Goal: Task Accomplishment & Management: Complete application form

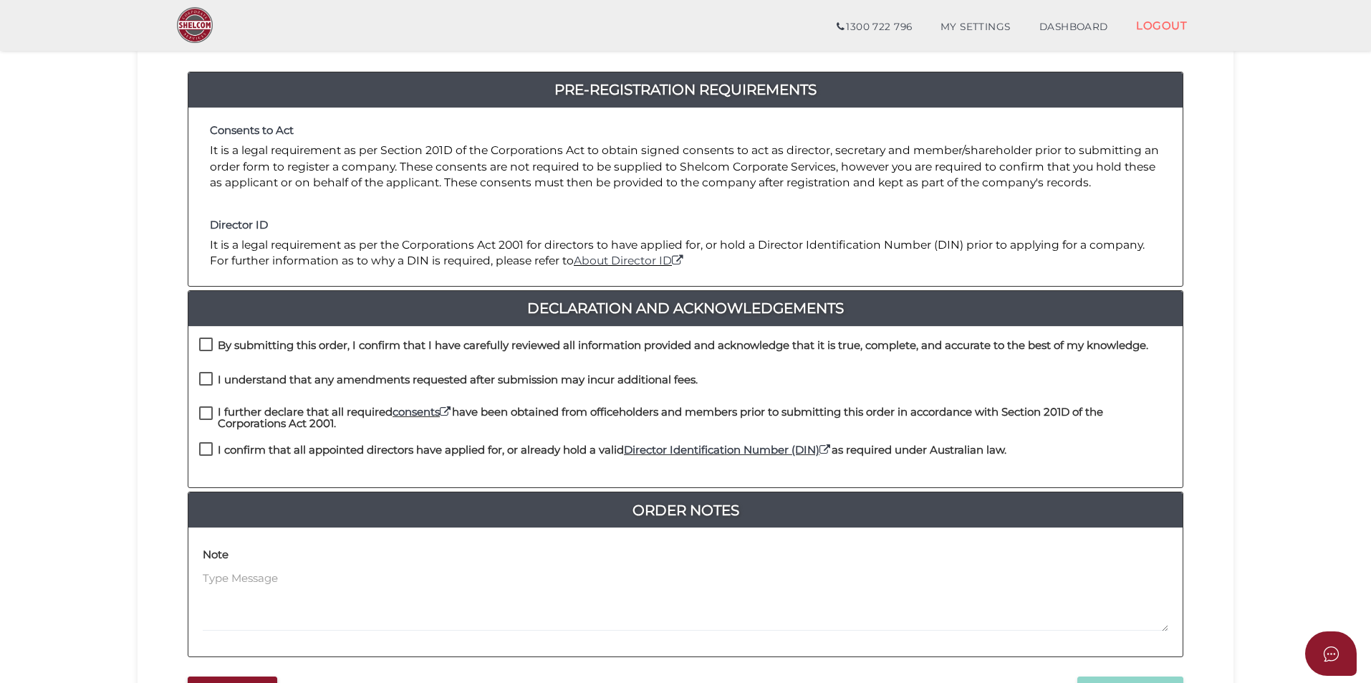
scroll to position [215, 0]
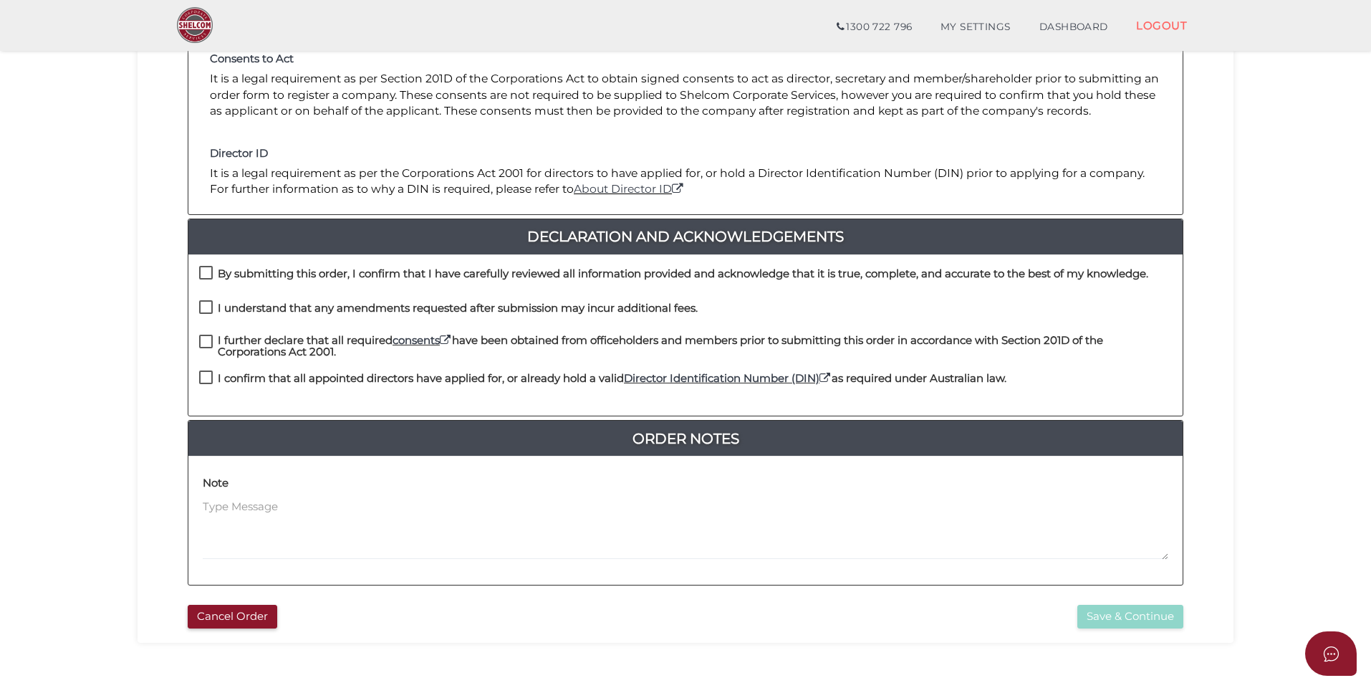
click at [206, 274] on label "By submitting this order, I confirm that I have carefully reviewed all informat…" at bounding box center [673, 277] width 949 height 18
checkbox input "true"
click at [208, 303] on label "I understand that any amendments requested after submission may incur additiona…" at bounding box center [448, 311] width 499 height 18
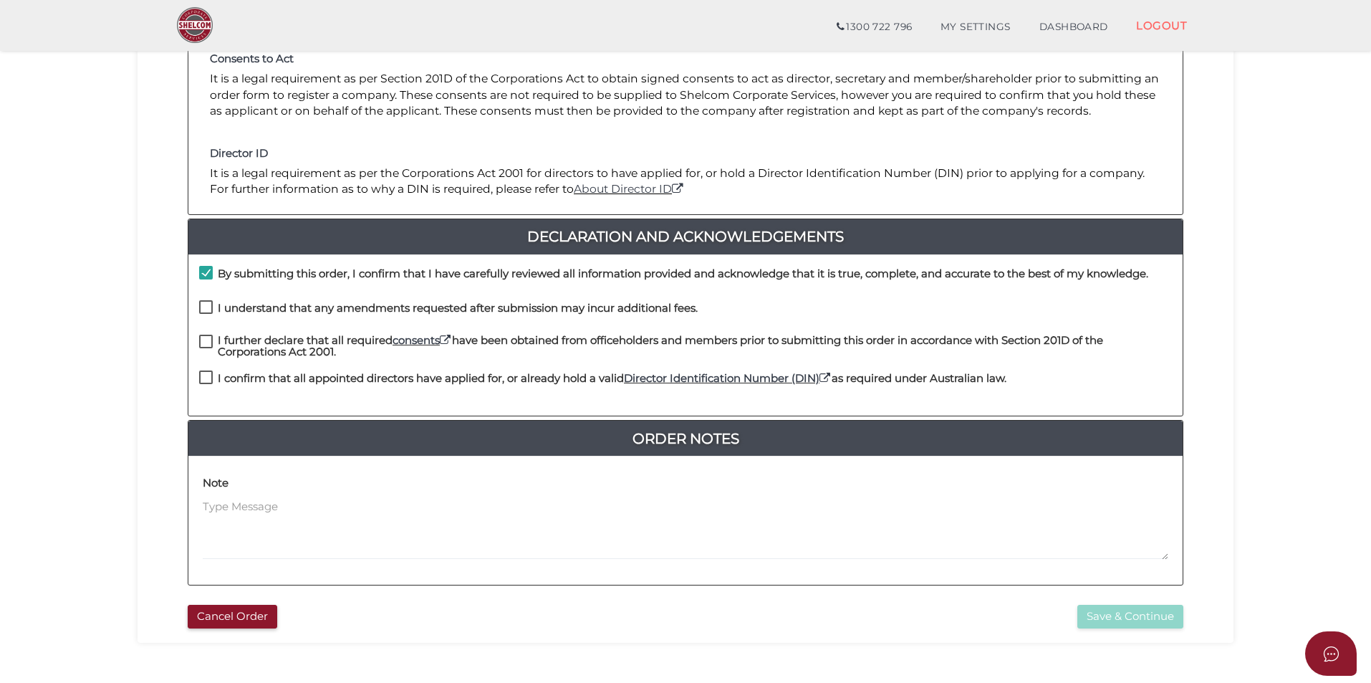
checkbox input "true"
click at [203, 340] on label "I further declare that all required consents have been obtained from officehold…" at bounding box center [685, 344] width 973 height 18
checkbox input "true"
click at [204, 376] on label "I confirm that all appointed directors have applied for, or already hold a vali…" at bounding box center [602, 382] width 807 height 18
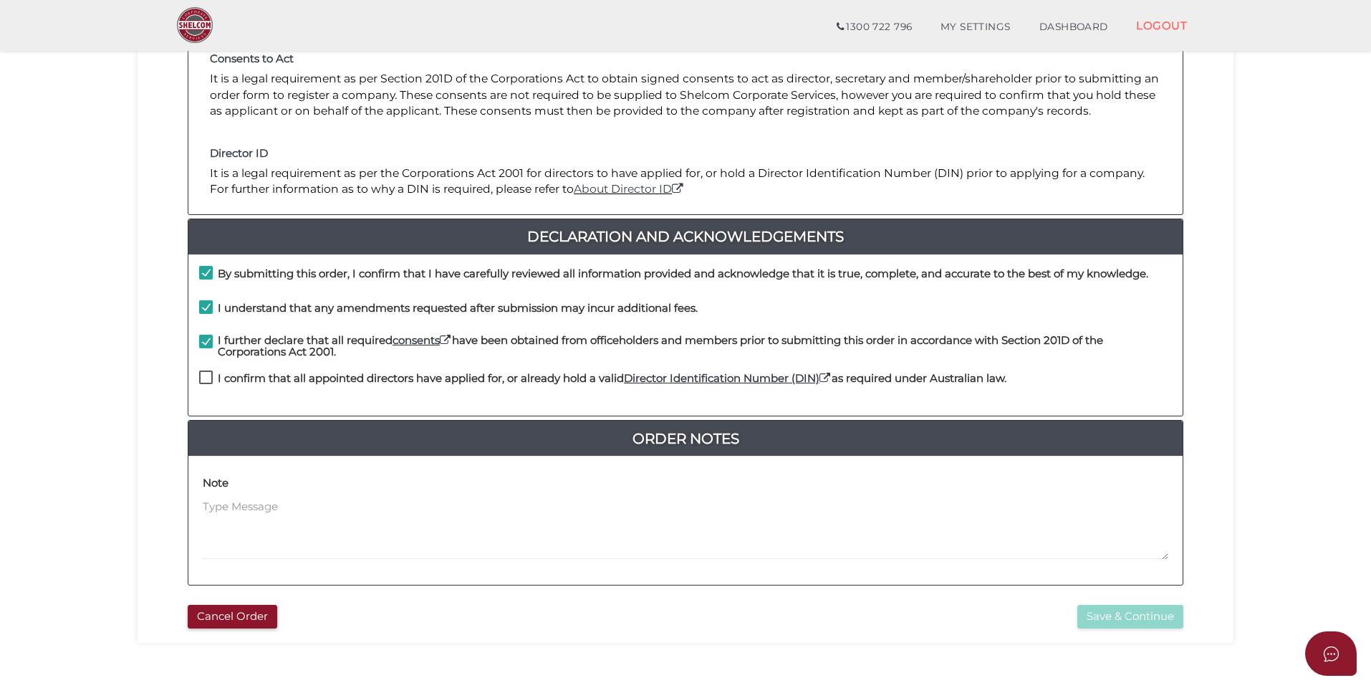
checkbox input "true"
click at [1143, 612] on button "Save & Continue" at bounding box center [1130, 617] width 106 height 24
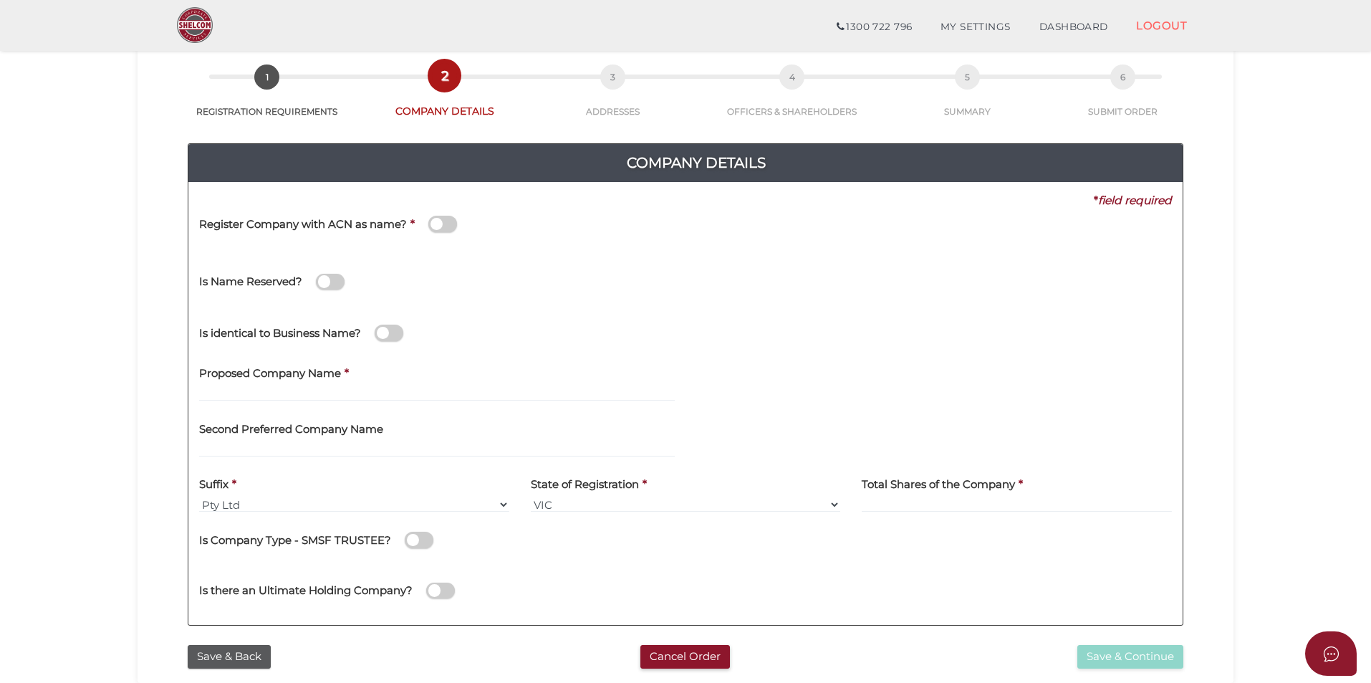
scroll to position [143, 0]
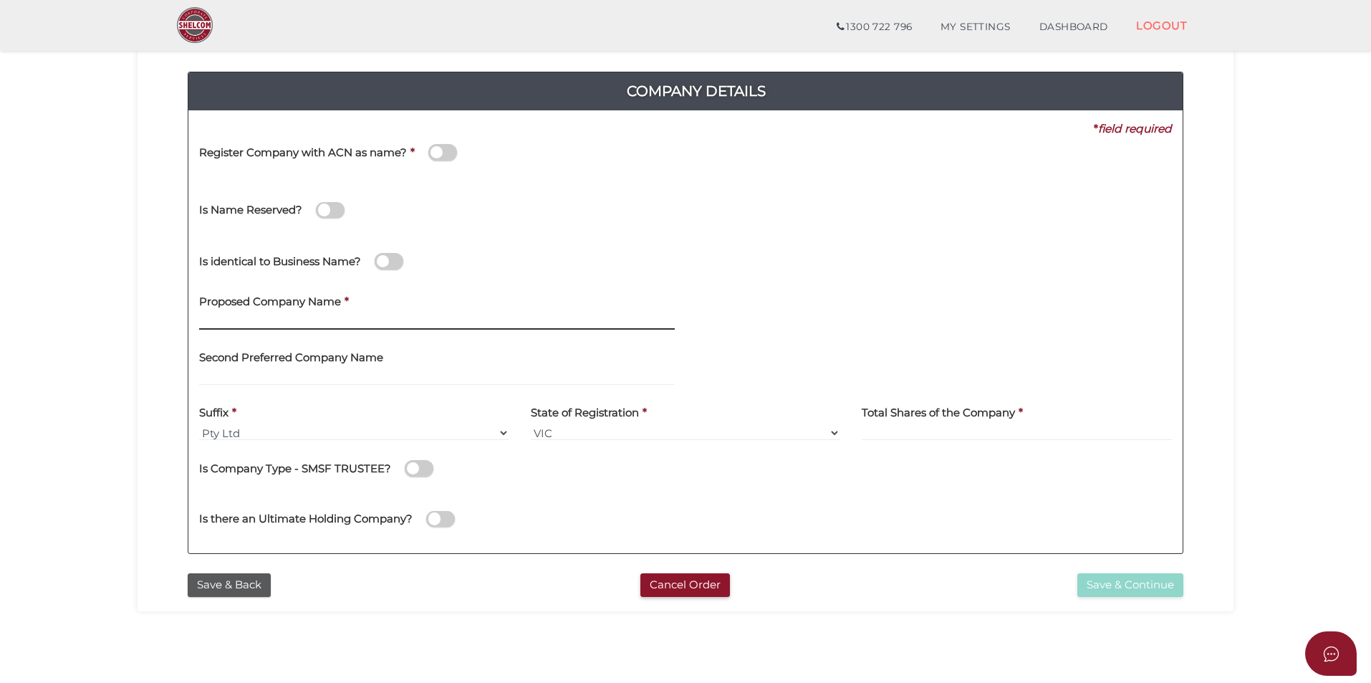
click at [254, 321] on input "text" at bounding box center [437, 322] width 476 height 16
click at [227, 321] on input "text" at bounding box center [437, 322] width 476 height 16
type input "Craftsman Building Supplies"
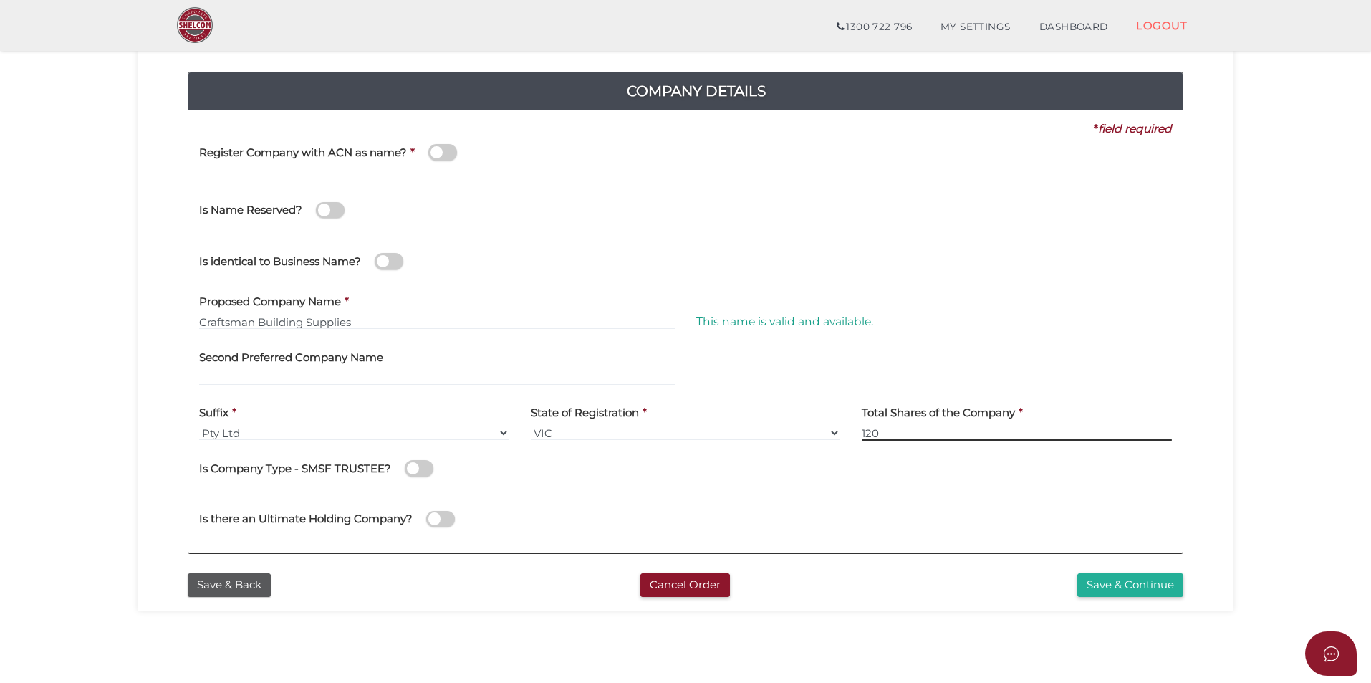
type input "120"
click at [1143, 580] on button "Save & Continue" at bounding box center [1130, 585] width 106 height 24
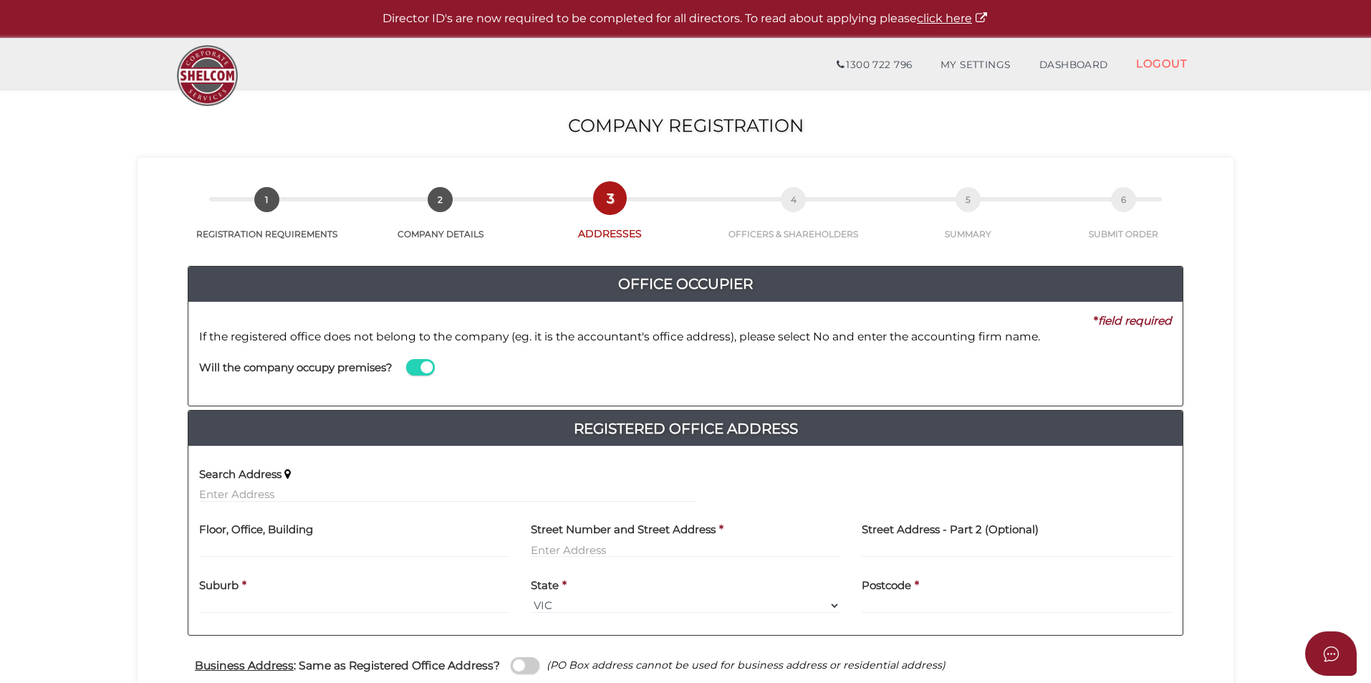
scroll to position [72, 0]
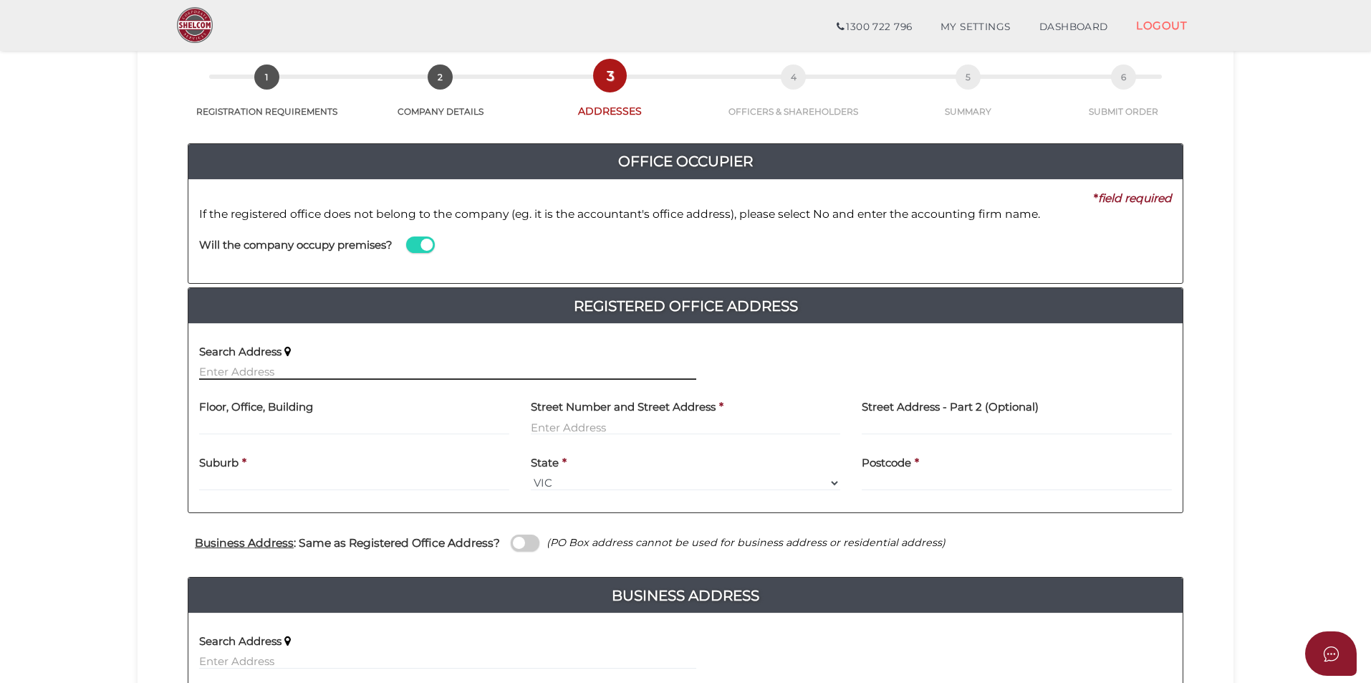
click at [303, 370] on input "text" at bounding box center [447, 372] width 497 height 16
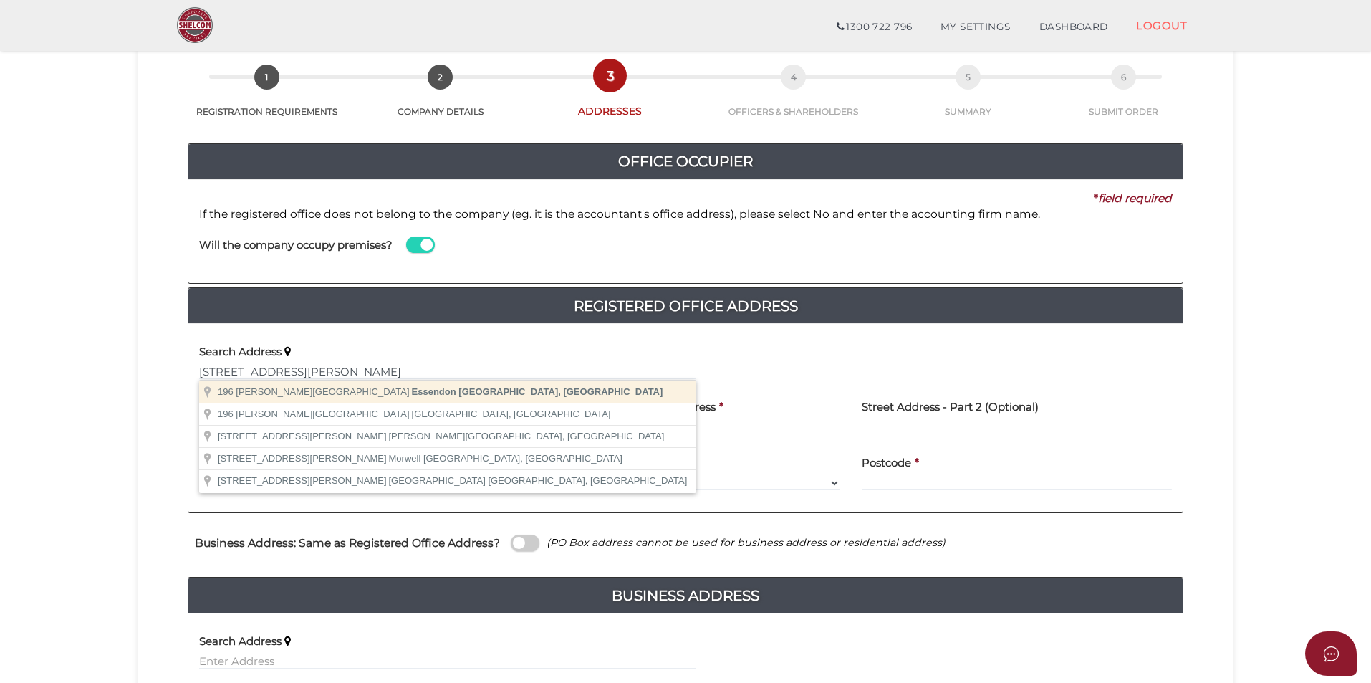
type input "196 Buckley Street, Essendon VIC, Australia"
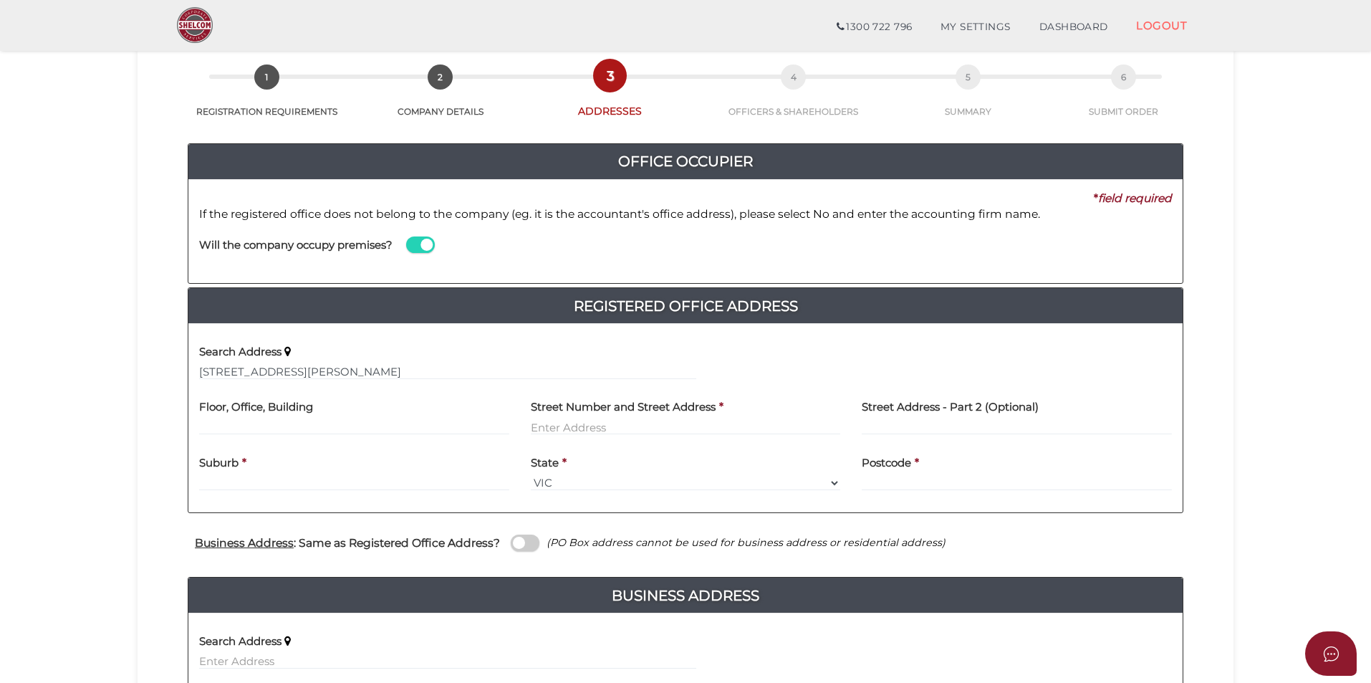
type input "196 Buckley Street"
type input "Essendon"
select select "VIC"
type input "3040"
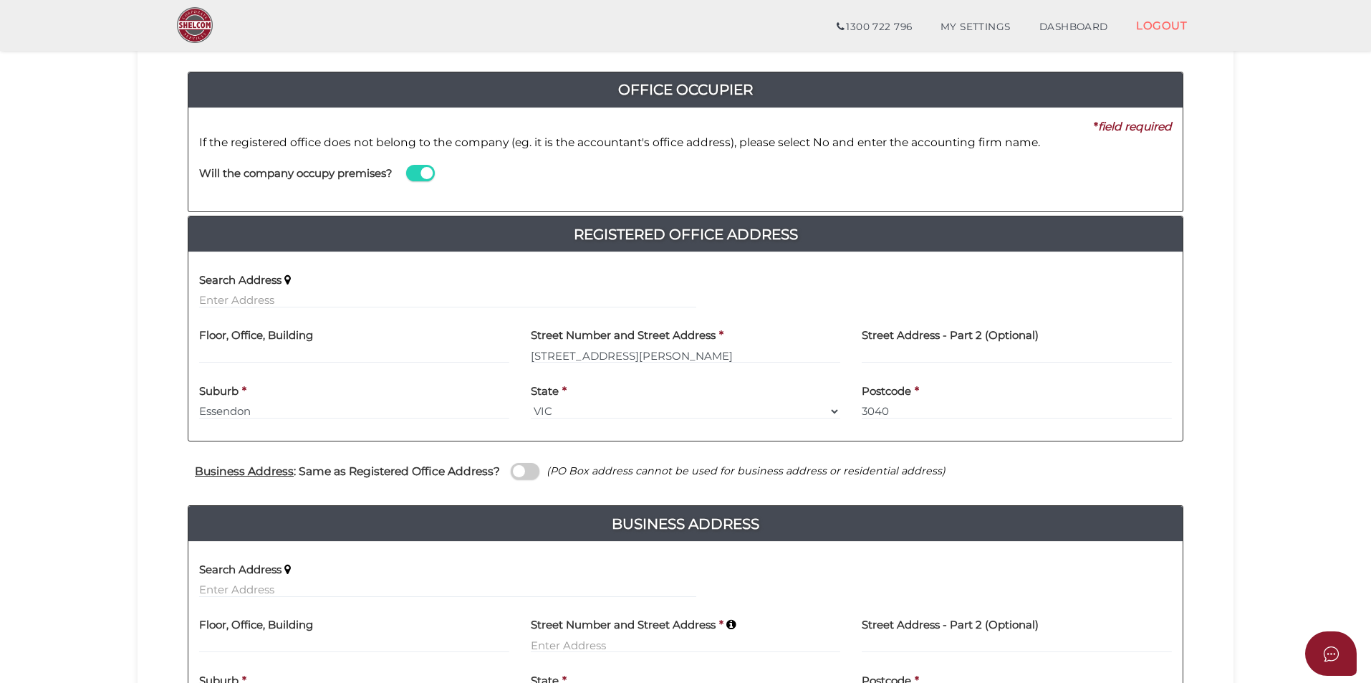
scroll to position [215, 0]
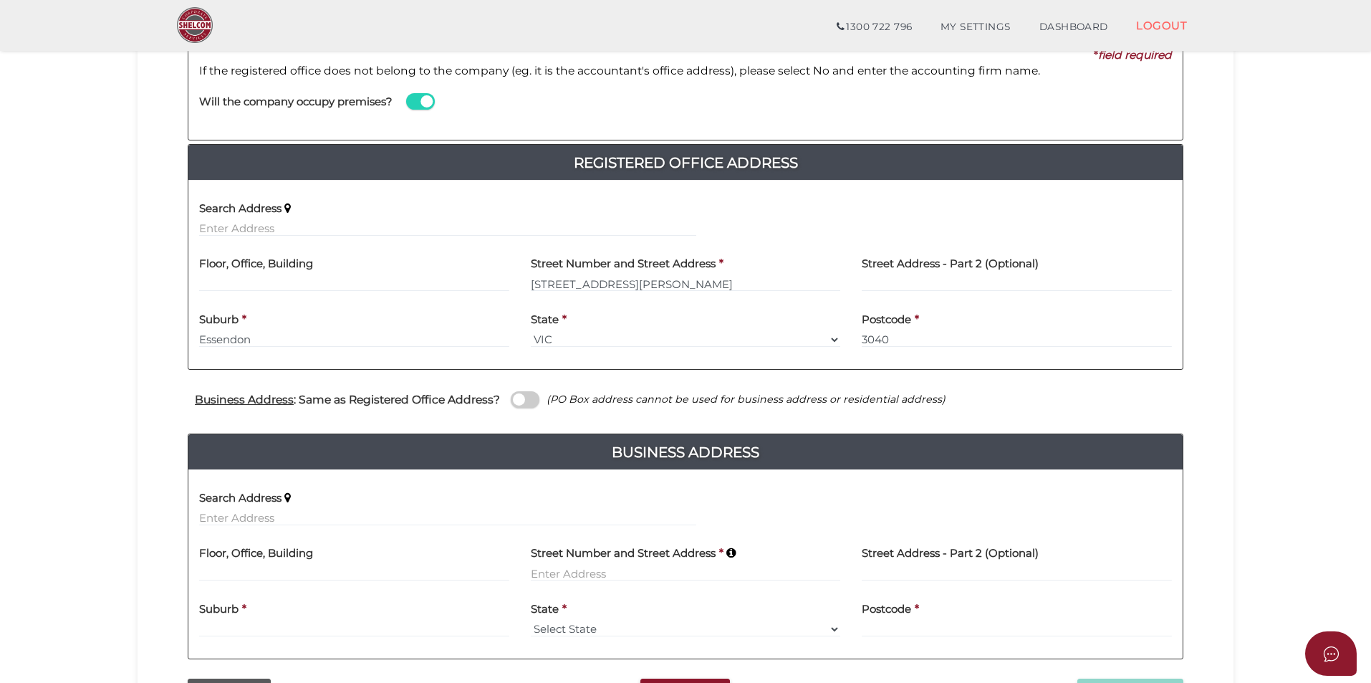
click at [521, 398] on span at bounding box center [525, 399] width 29 height 16
click at [0, 0] on input "checkbox" at bounding box center [0, 0] width 0 height 0
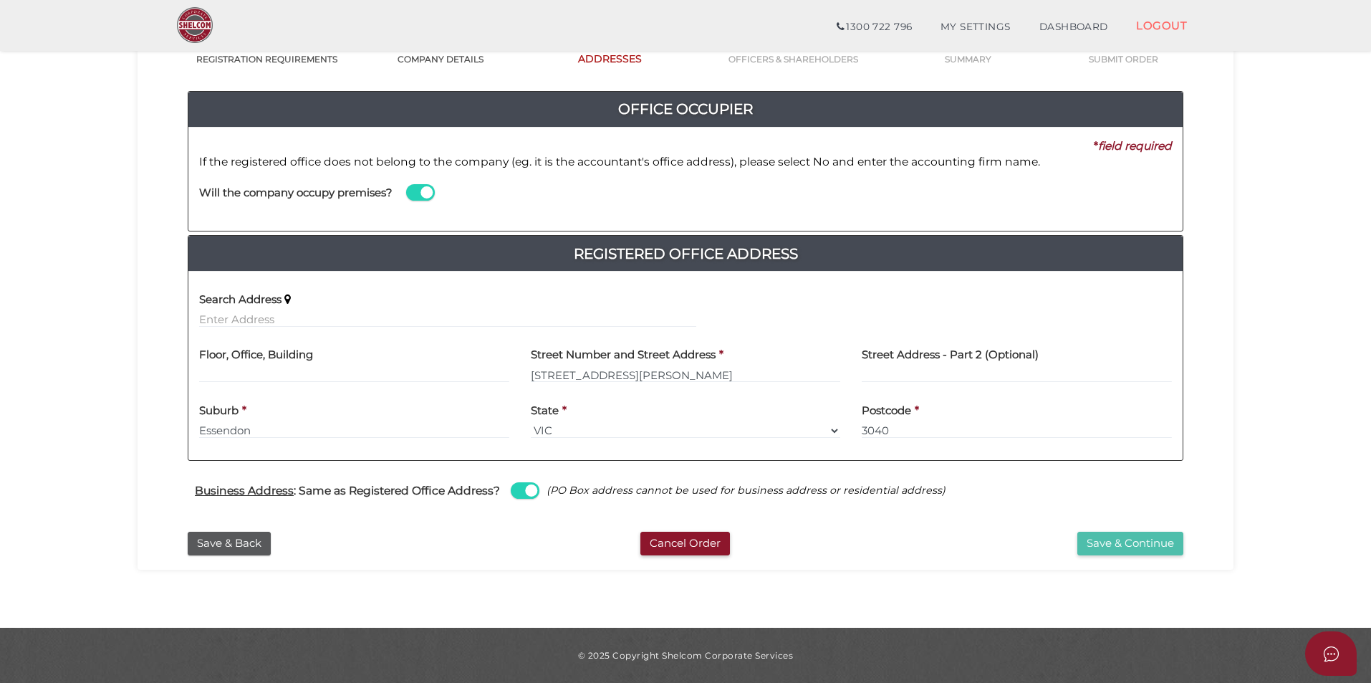
click at [1142, 544] on button "Save & Continue" at bounding box center [1130, 544] width 106 height 24
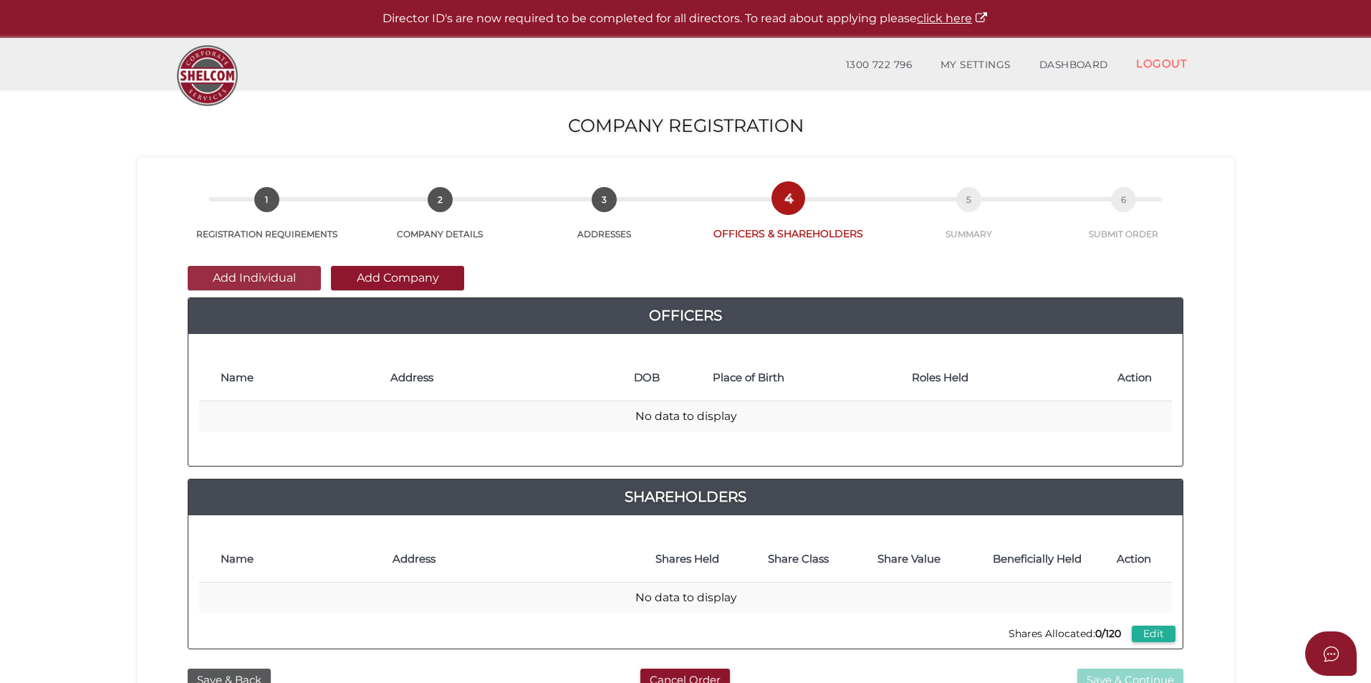
click at [270, 274] on button "Add Individual" at bounding box center [254, 278] width 133 height 24
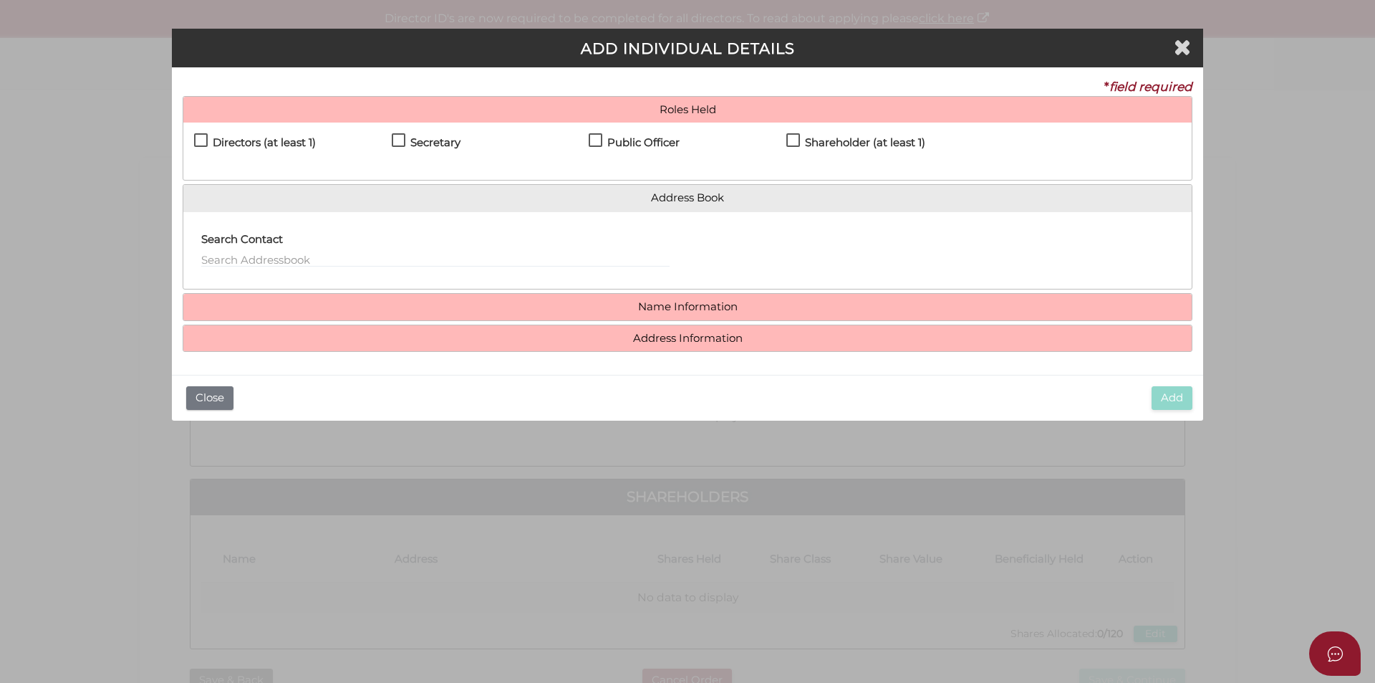
click at [224, 143] on h4 "Directors (at least 1)" at bounding box center [264, 143] width 103 height 12
checkbox input "true"
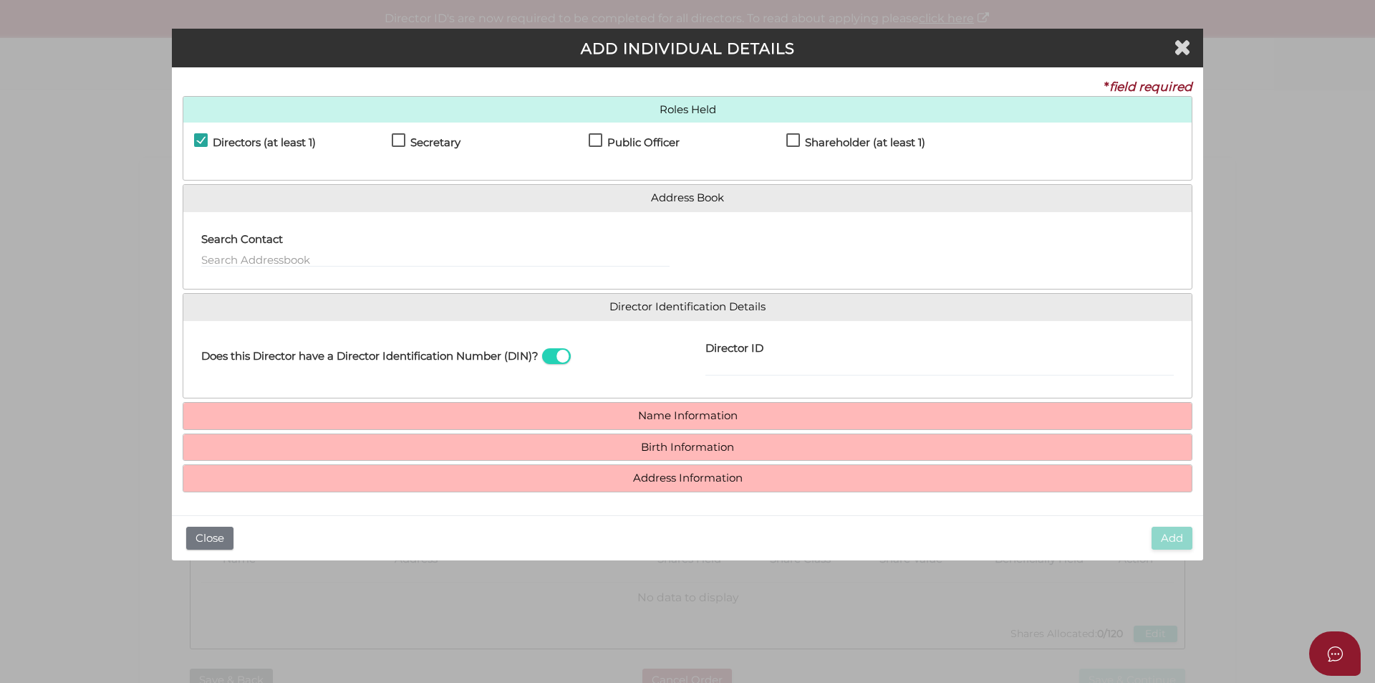
click at [395, 141] on label "Secretary" at bounding box center [426, 146] width 69 height 18
checkbox input "true"
click at [598, 137] on label "Public Officer" at bounding box center [634, 146] width 91 height 18
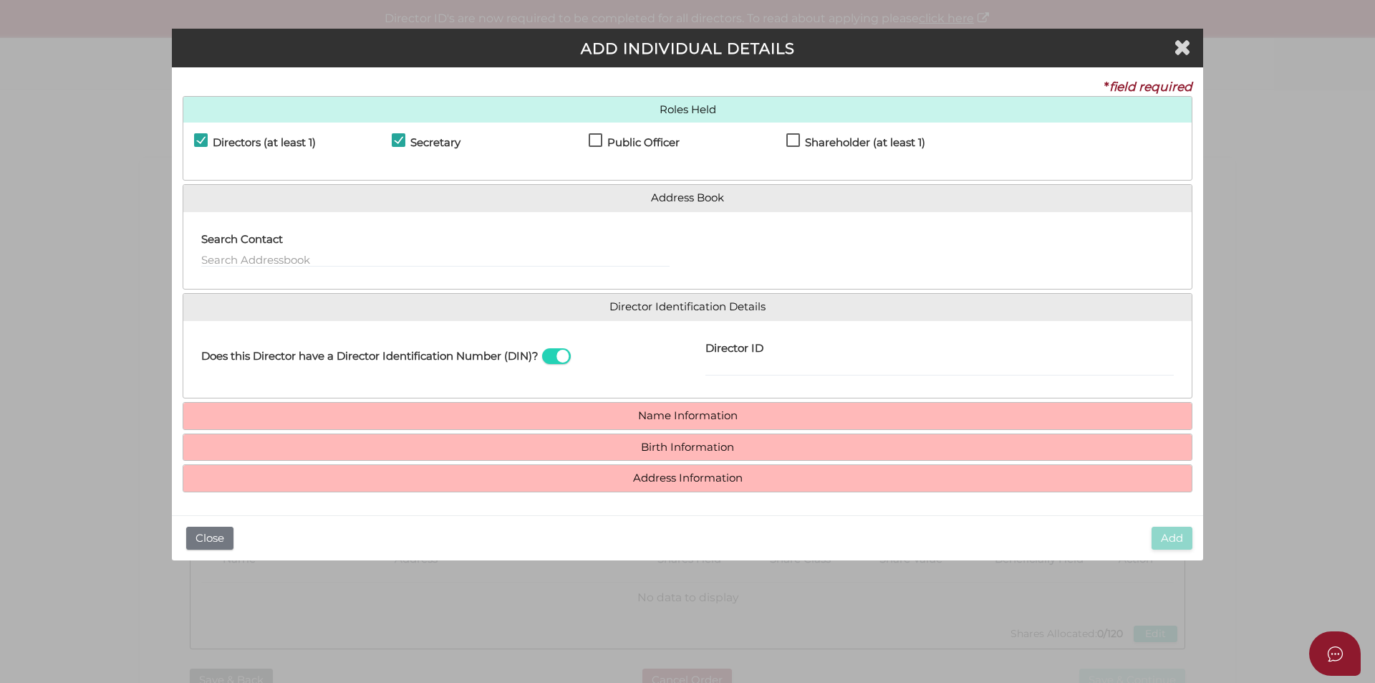
checkbox input "true"
click at [794, 137] on label "Shareholder (at least 1)" at bounding box center [856, 146] width 139 height 18
checkbox input "true"
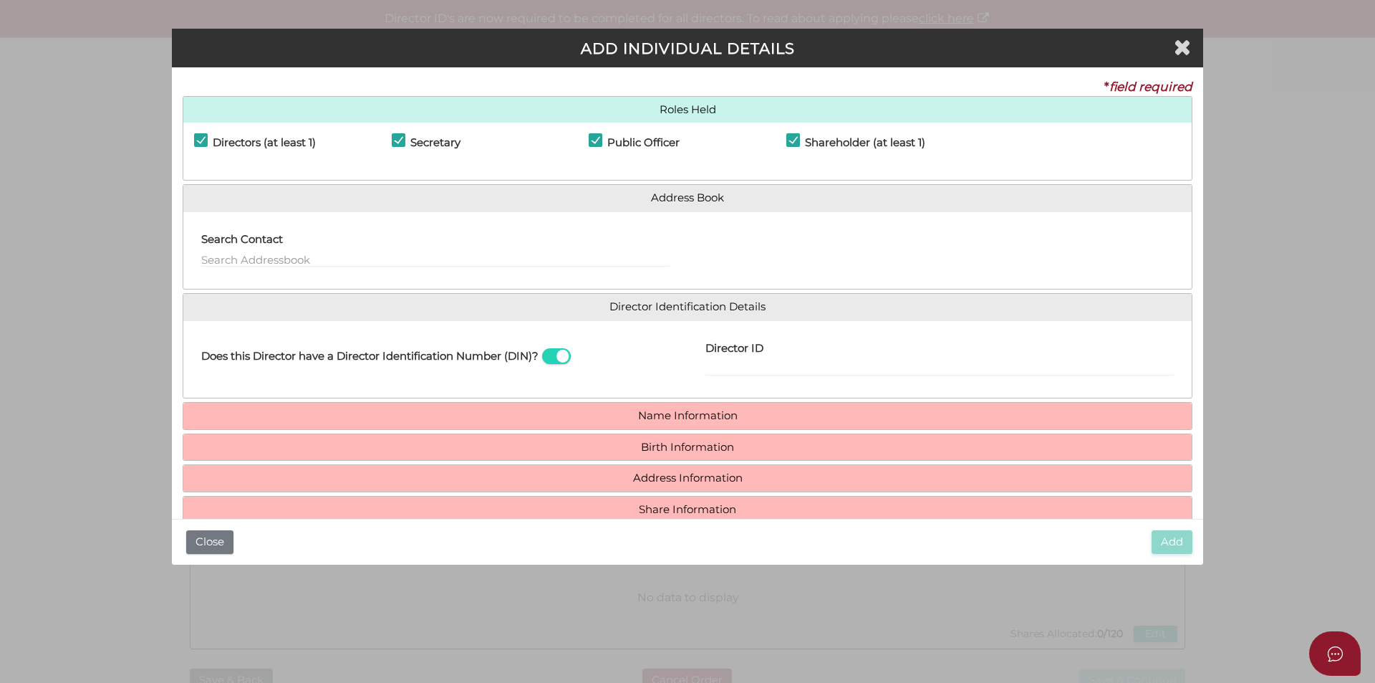
scroll to position [27, 0]
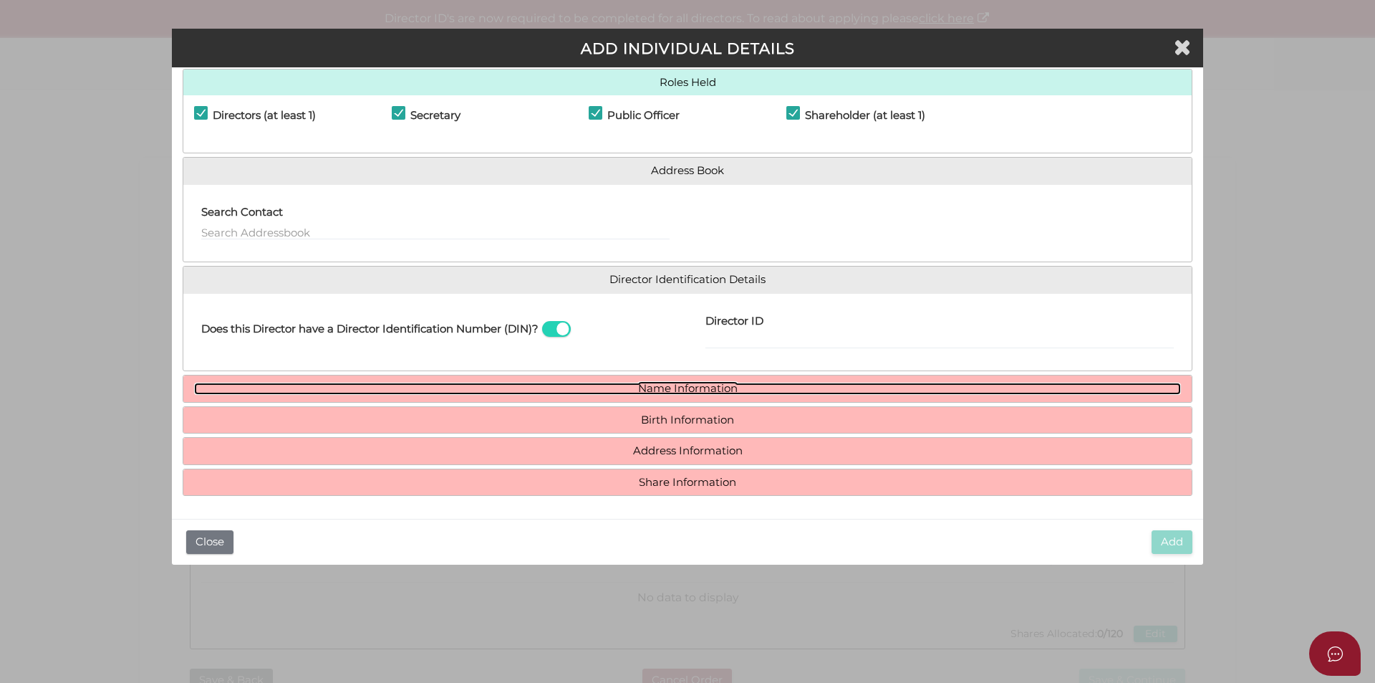
click at [667, 387] on link "Name Information" at bounding box center [687, 389] width 987 height 12
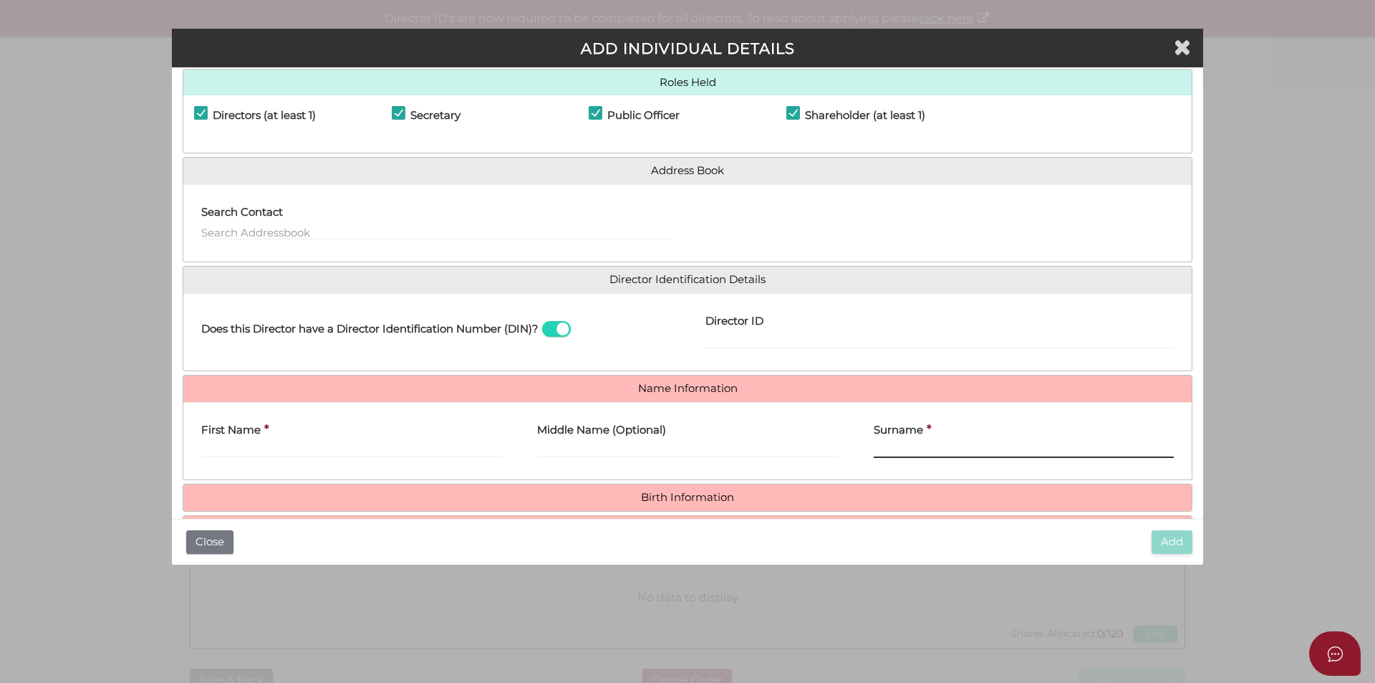
click at [885, 446] on input "Surname" at bounding box center [1024, 450] width 300 height 16
paste input "Faorlin"
type input "Faorlin"
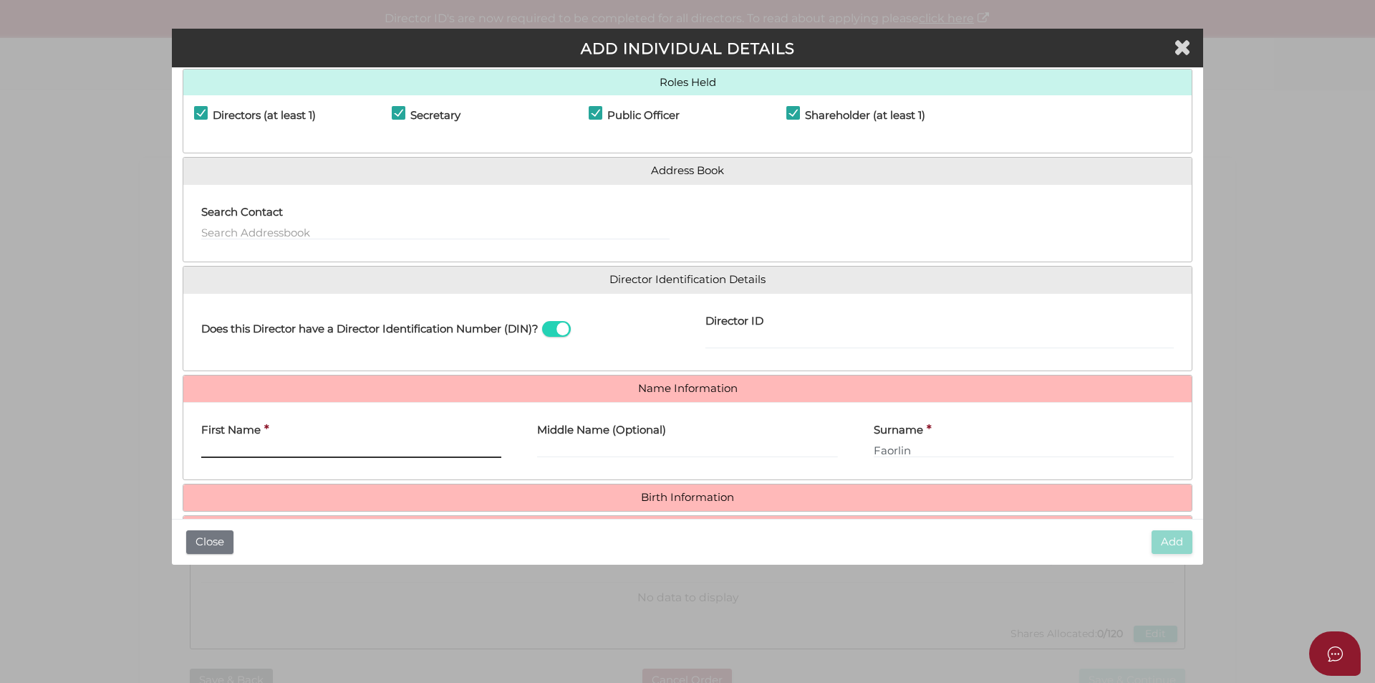
click at [225, 452] on input "First Name" at bounding box center [351, 450] width 300 height 16
paste input "Frank"
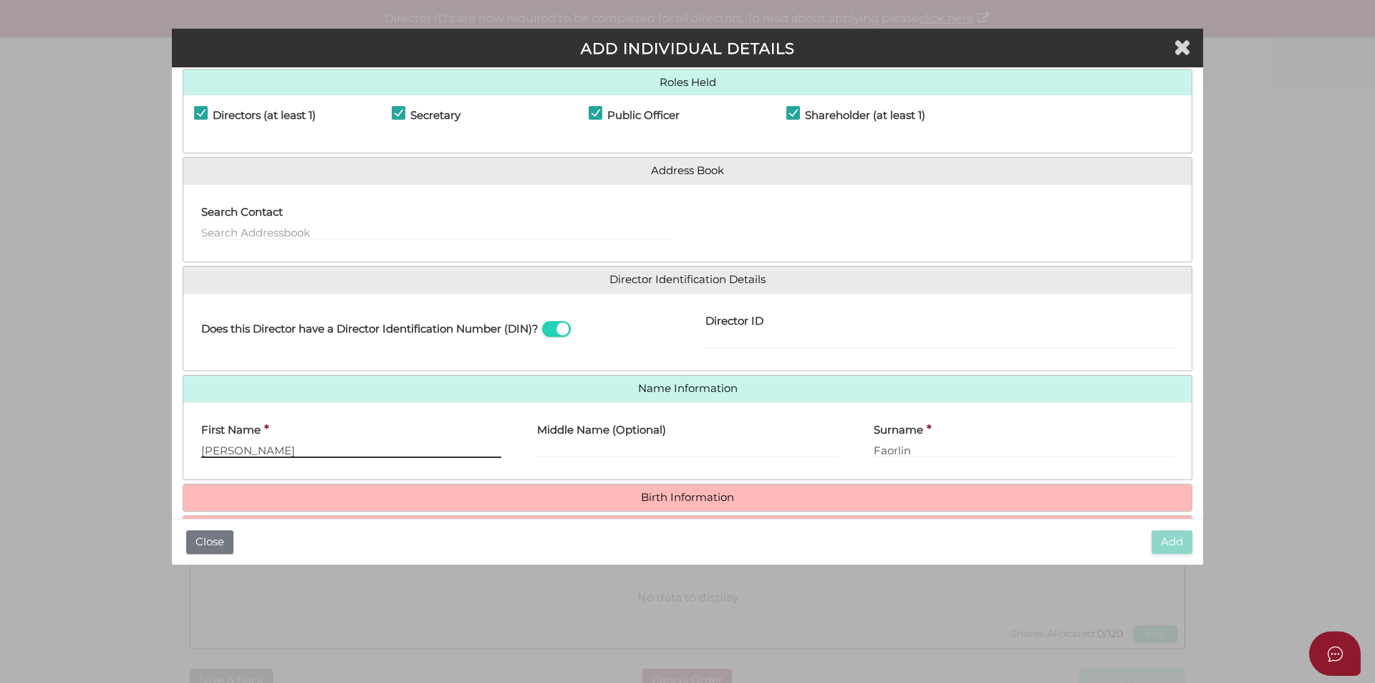
type input "Frank"
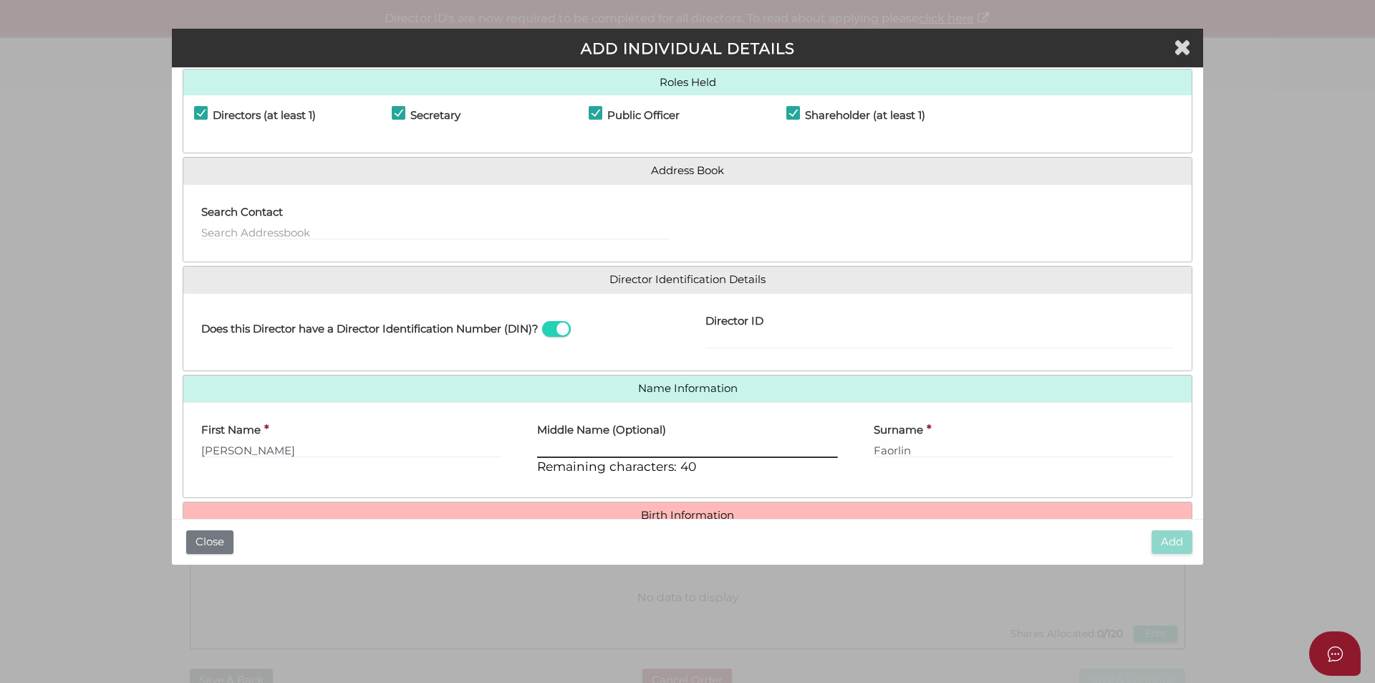
scroll to position [122, 0]
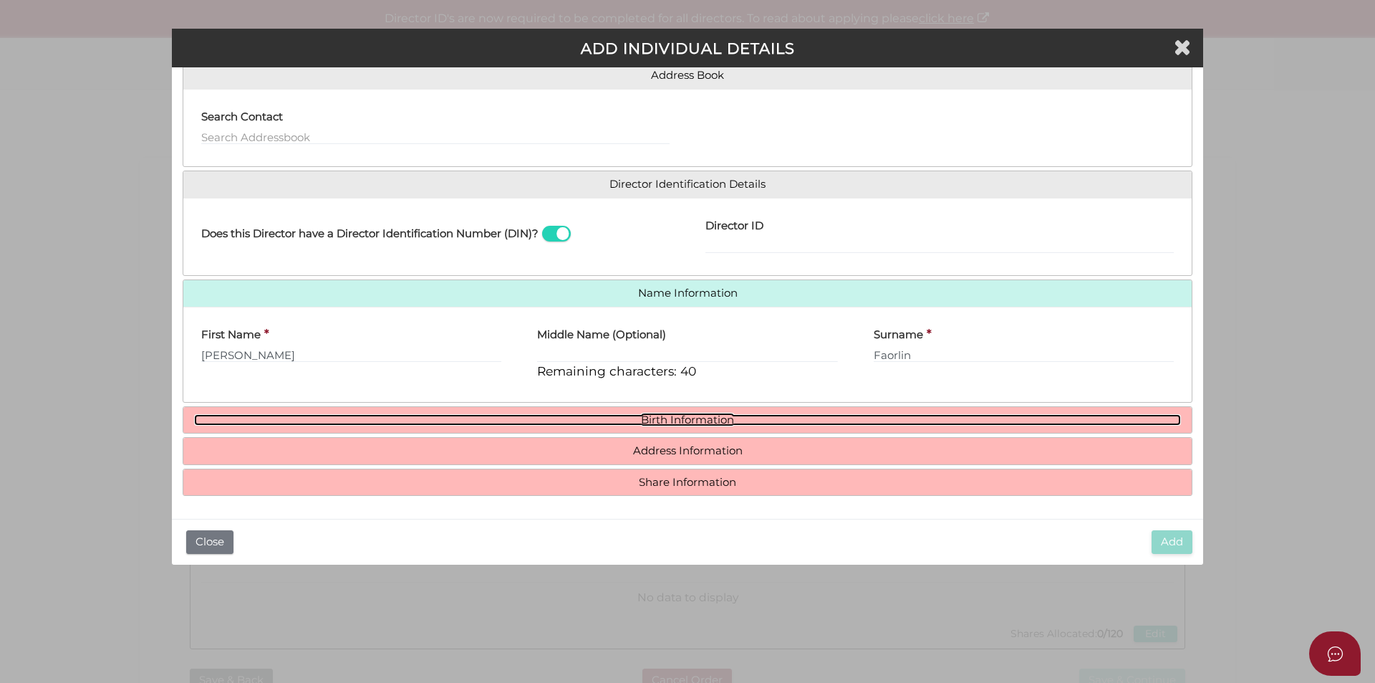
click at [697, 422] on link "Birth Information" at bounding box center [687, 420] width 987 height 12
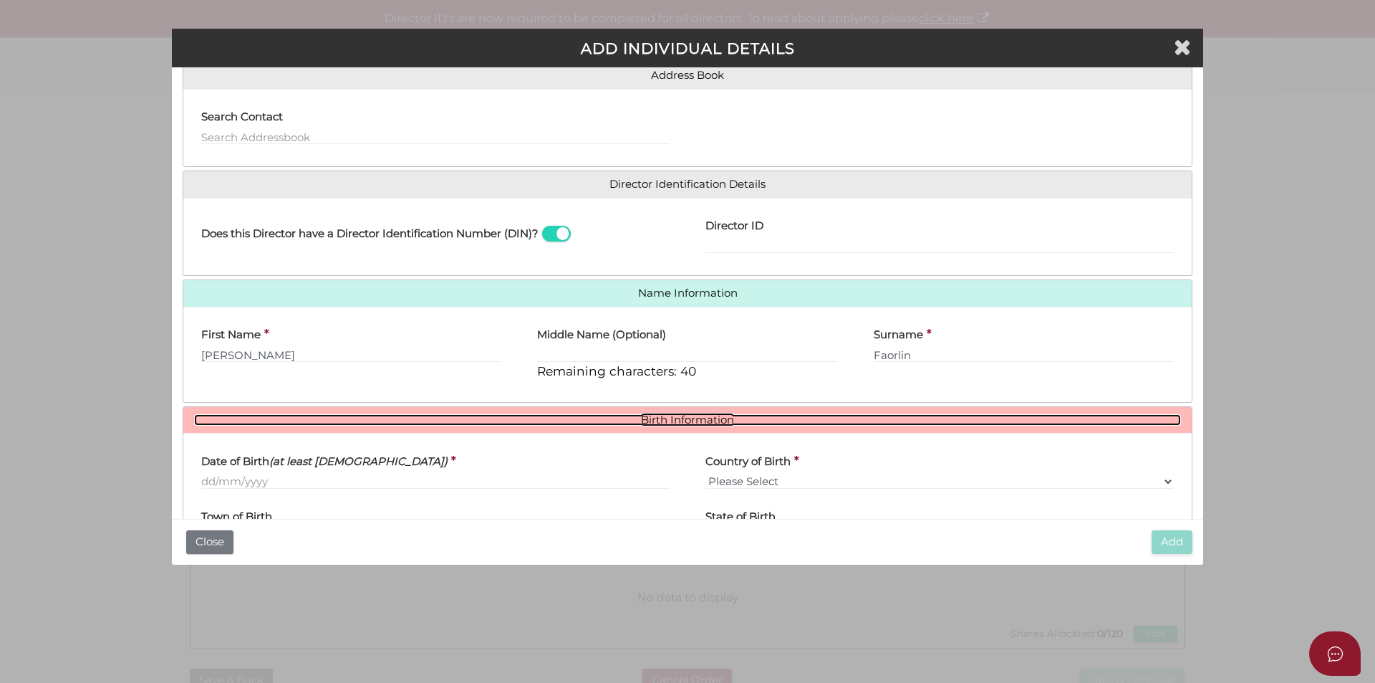
scroll to position [194, 0]
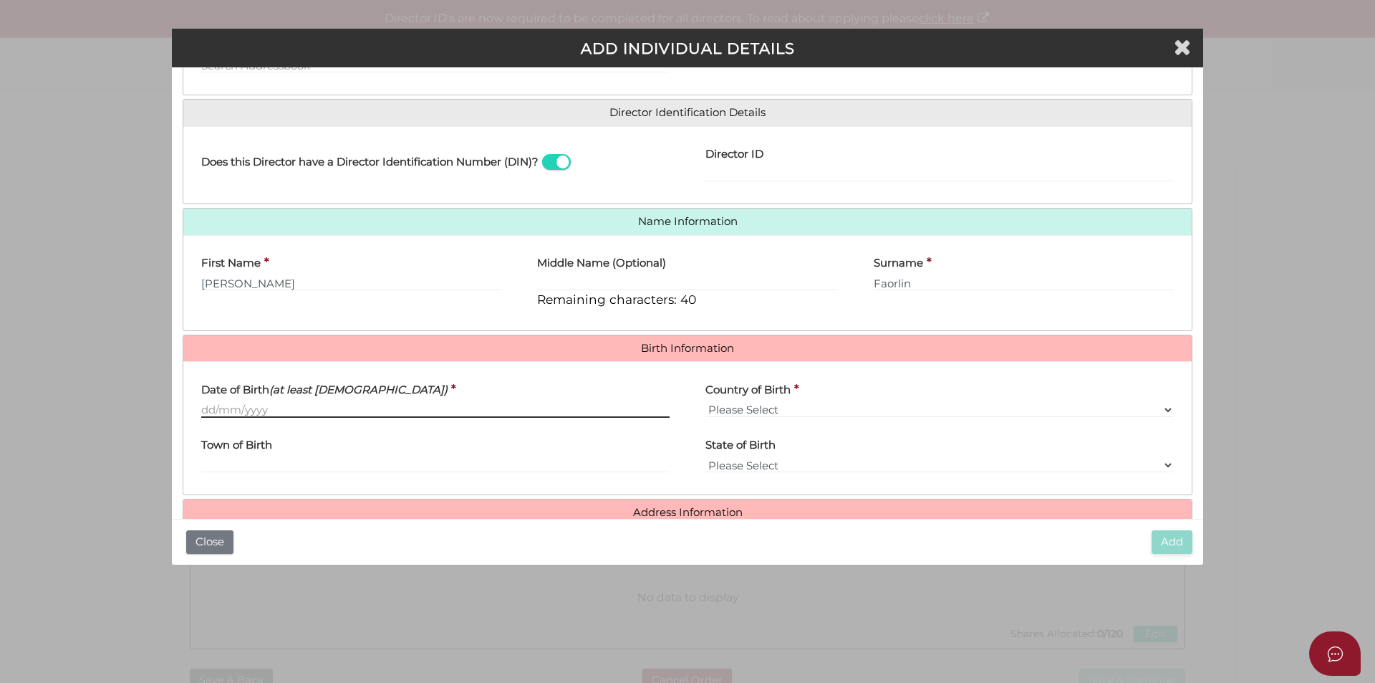
click at [233, 407] on input "Date of Birth (at least 18 years old)" at bounding box center [435, 410] width 469 height 16
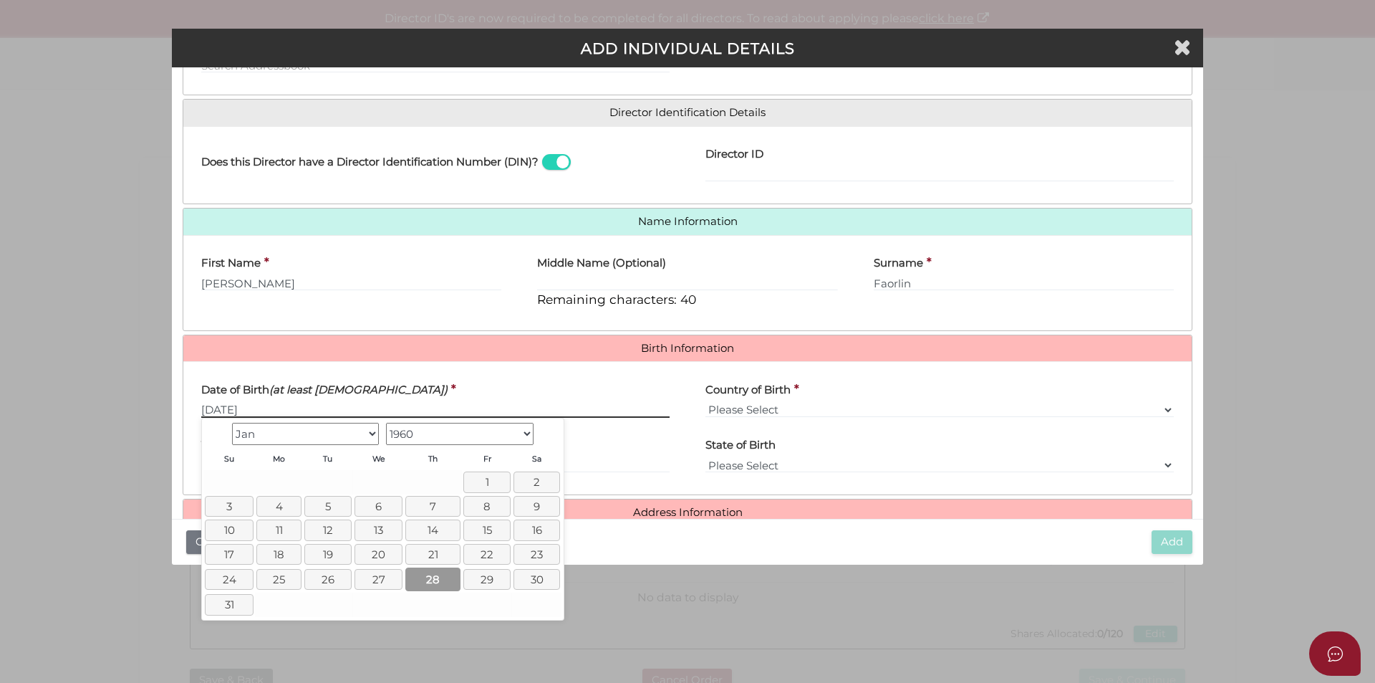
type input "[DATE]"
click at [440, 578] on link "28" at bounding box center [432, 579] width 55 height 24
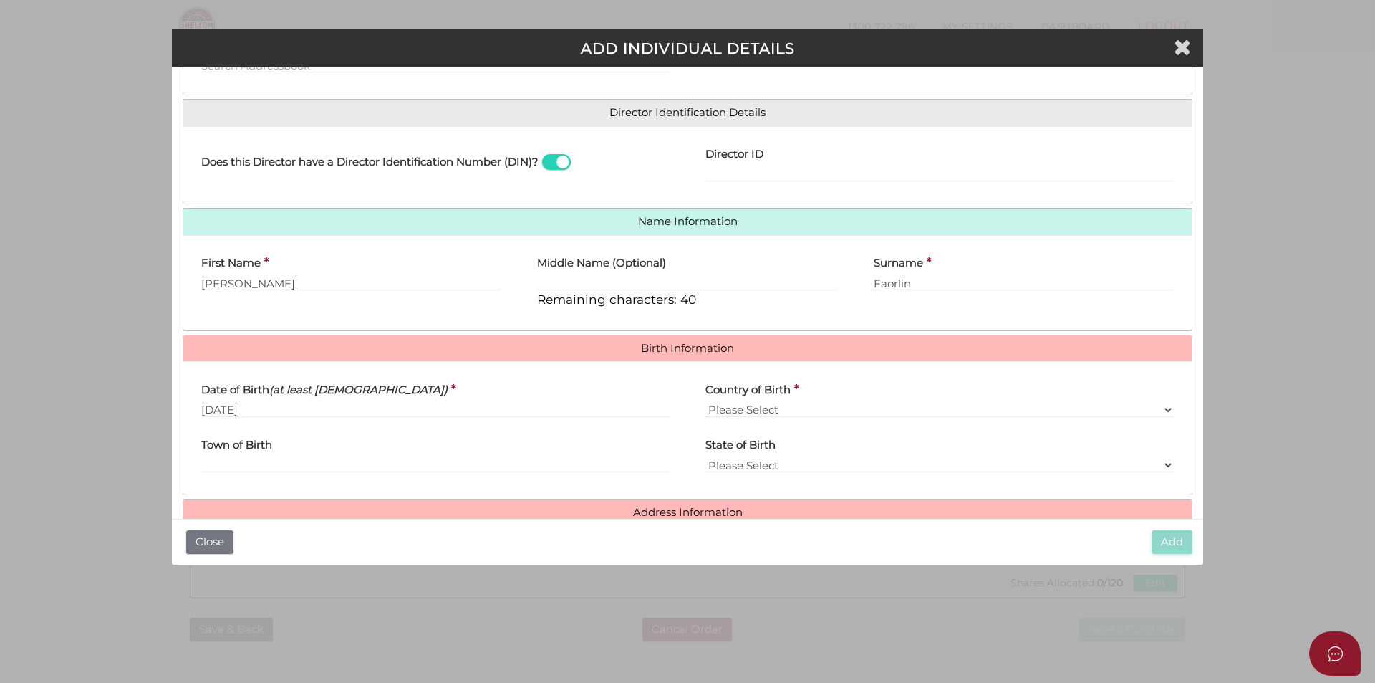
scroll to position [301, 0]
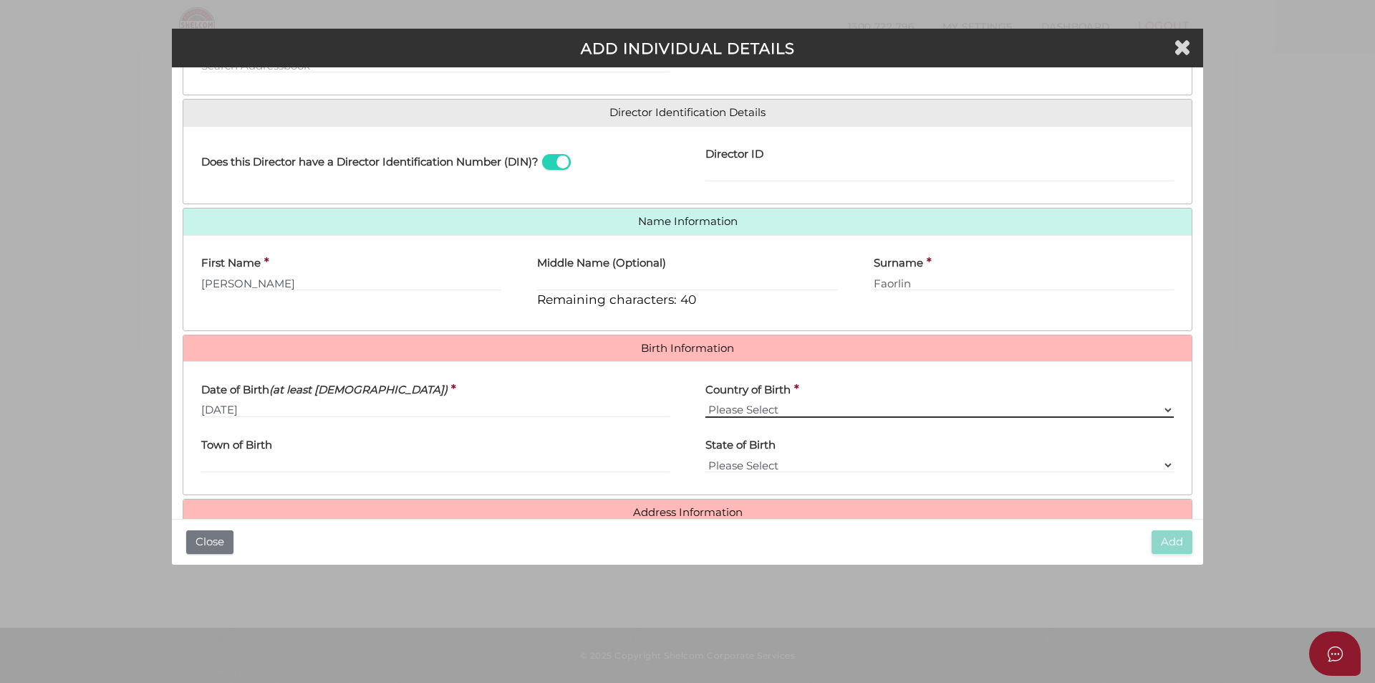
click at [767, 403] on select "Please Select v Australia Afghanistan Albania Algeria American Samoa Andorra An…" at bounding box center [940, 410] width 469 height 16
click at [756, 401] on label "Country of Birth" at bounding box center [748, 387] width 85 height 29
click at [756, 402] on select "Please Select v Australia Afghanistan Albania Algeria American Samoa Andorra An…" at bounding box center [940, 410] width 469 height 16
select select "[GEOGRAPHIC_DATA]"
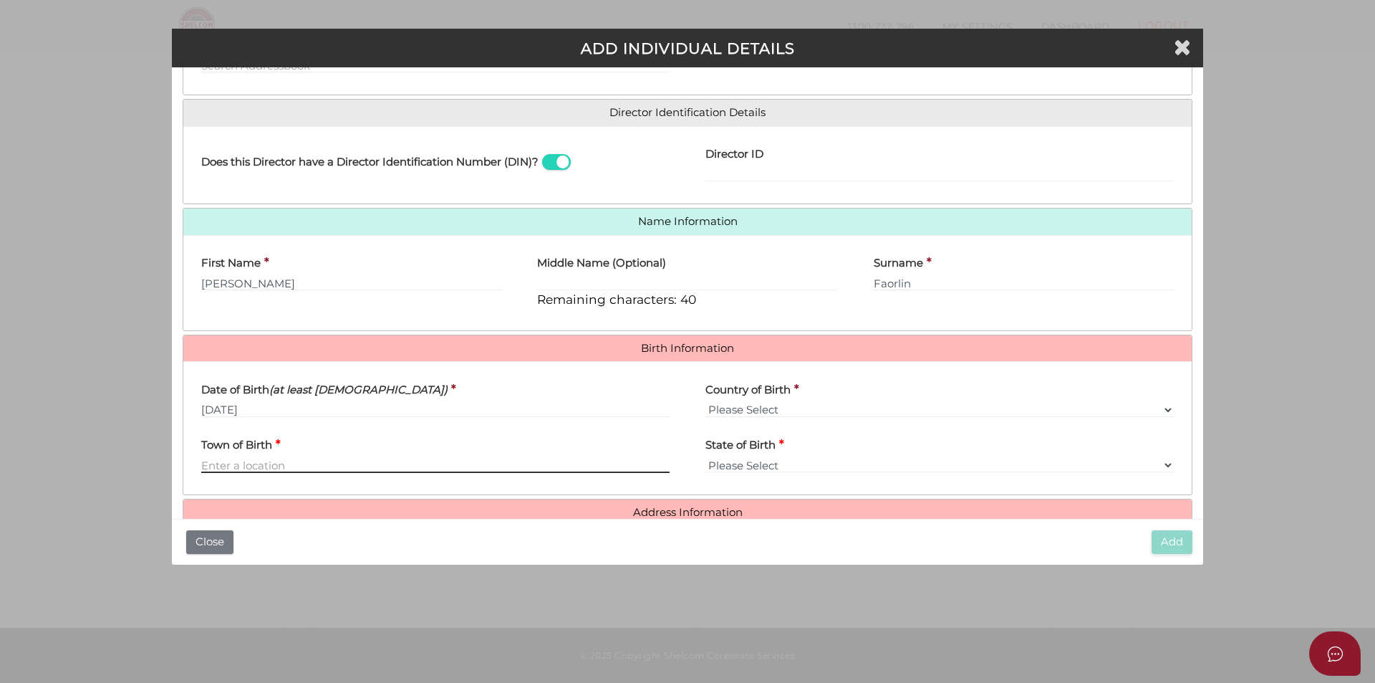
click at [327, 461] on input "Town of Birth" at bounding box center [435, 465] width 469 height 16
type input "Footscray"
select select "VIC"
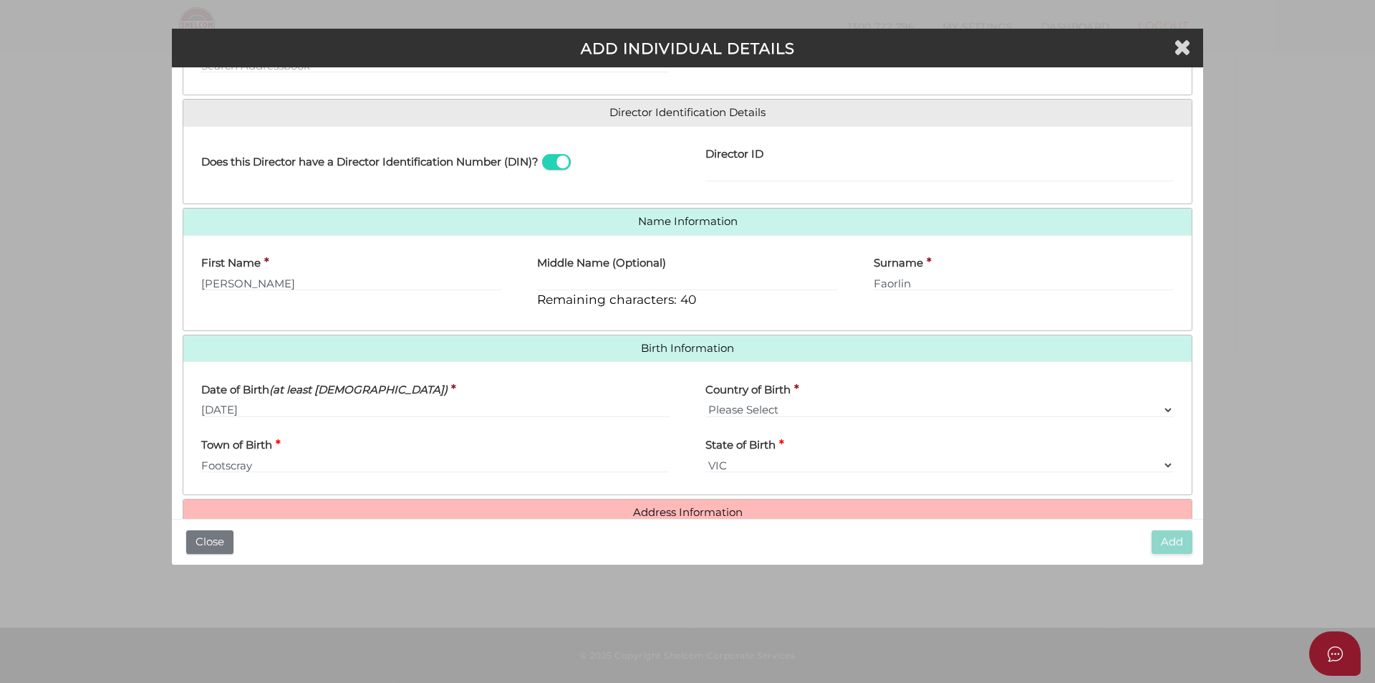
scroll to position [256, 0]
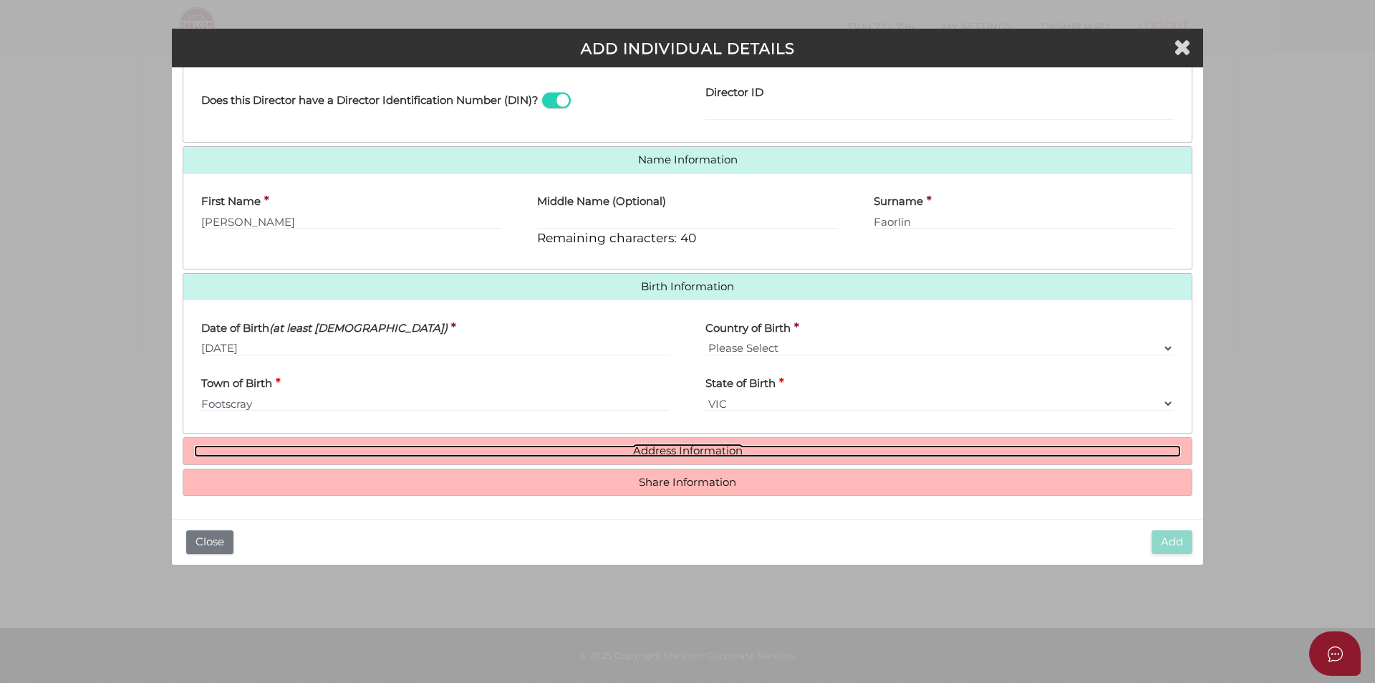
click at [658, 446] on link "Address Information" at bounding box center [687, 451] width 987 height 12
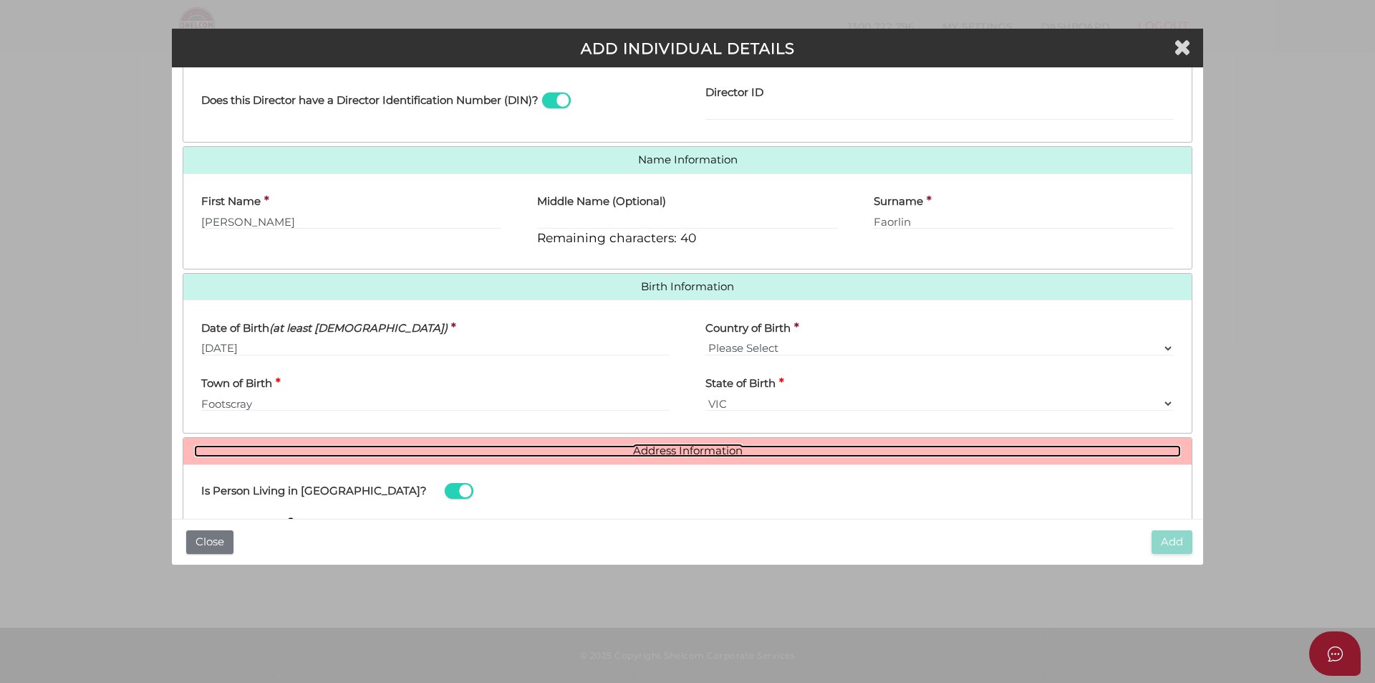
scroll to position [476, 0]
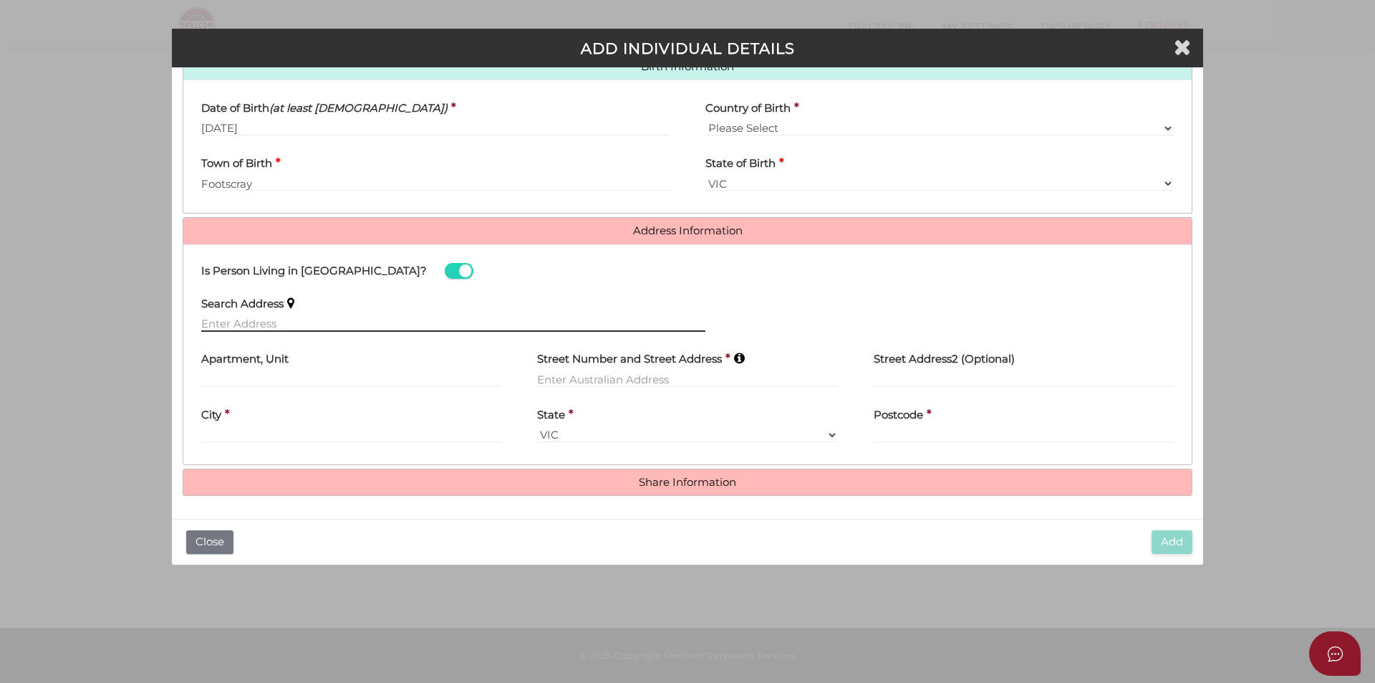
click at [276, 325] on input "text" at bounding box center [453, 324] width 504 height 16
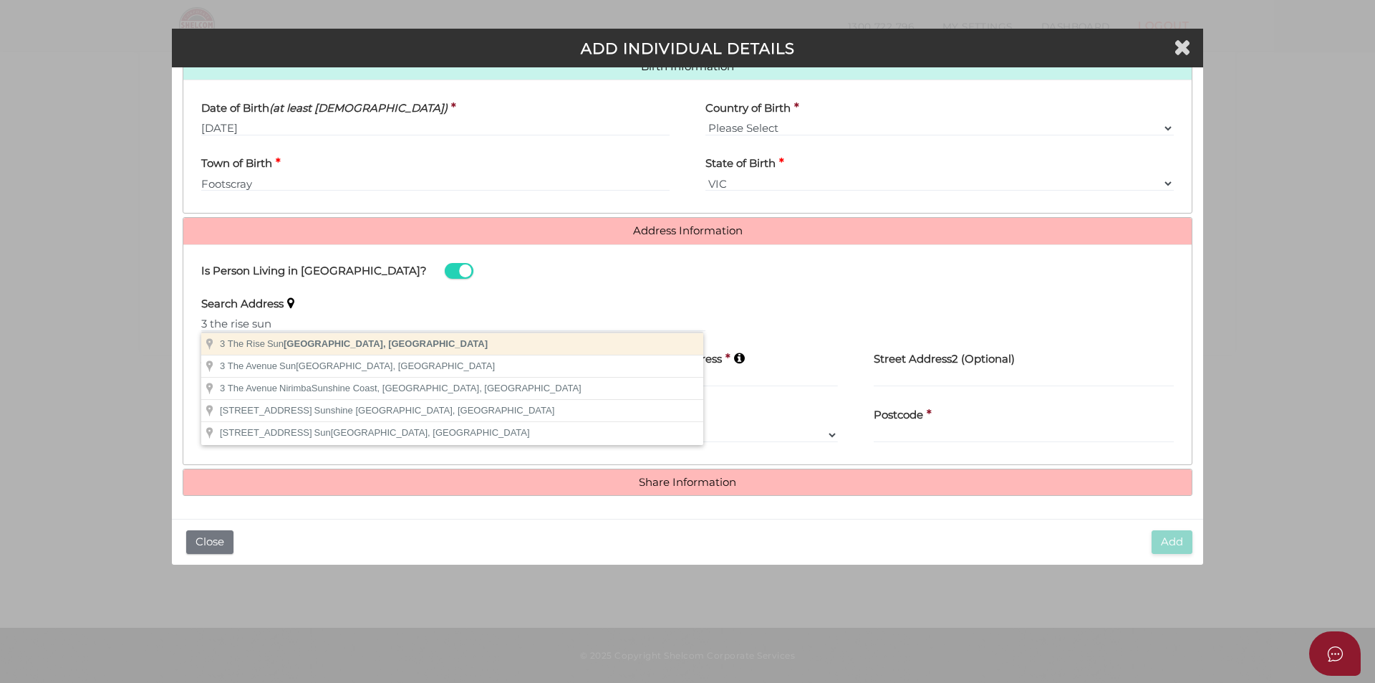
type input "3 The Rise, Sunbury VIC, Australia"
type input "3 The Rise"
type input "Sunbury"
select select "VIC"
type input "3429"
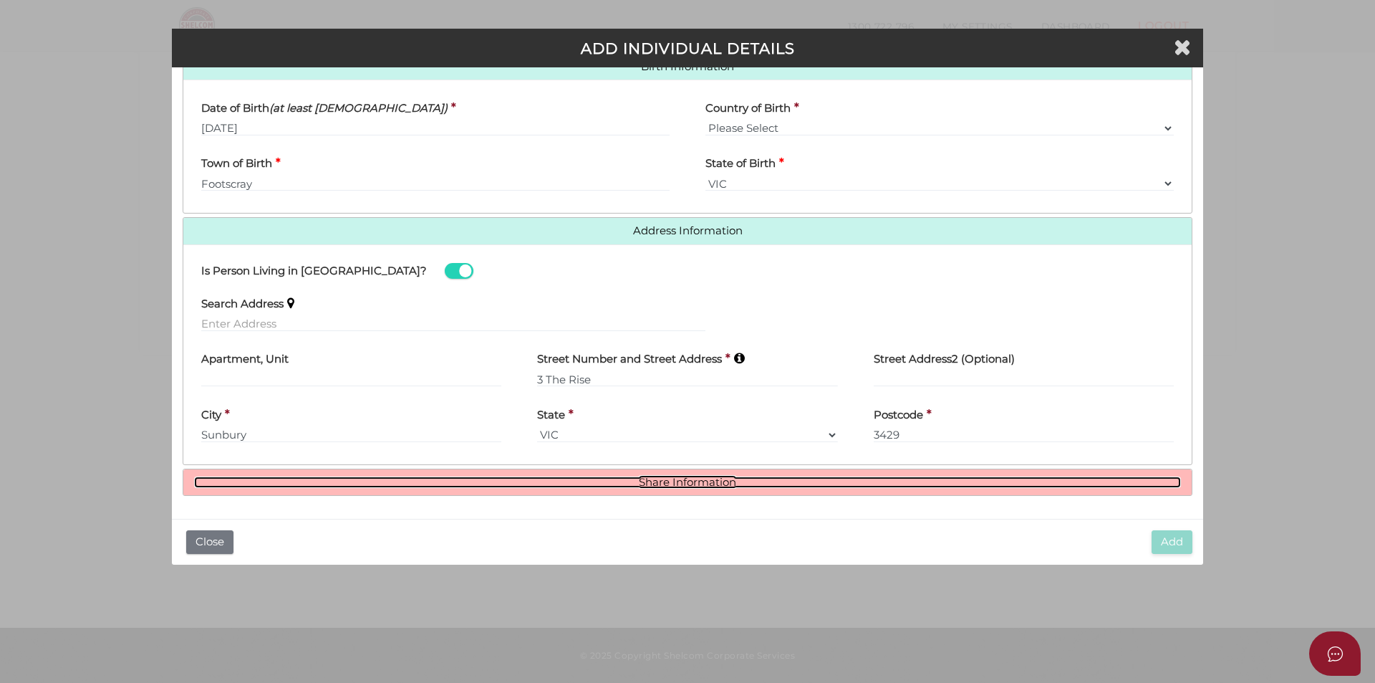
click at [683, 485] on link "Share Information" at bounding box center [687, 482] width 987 height 12
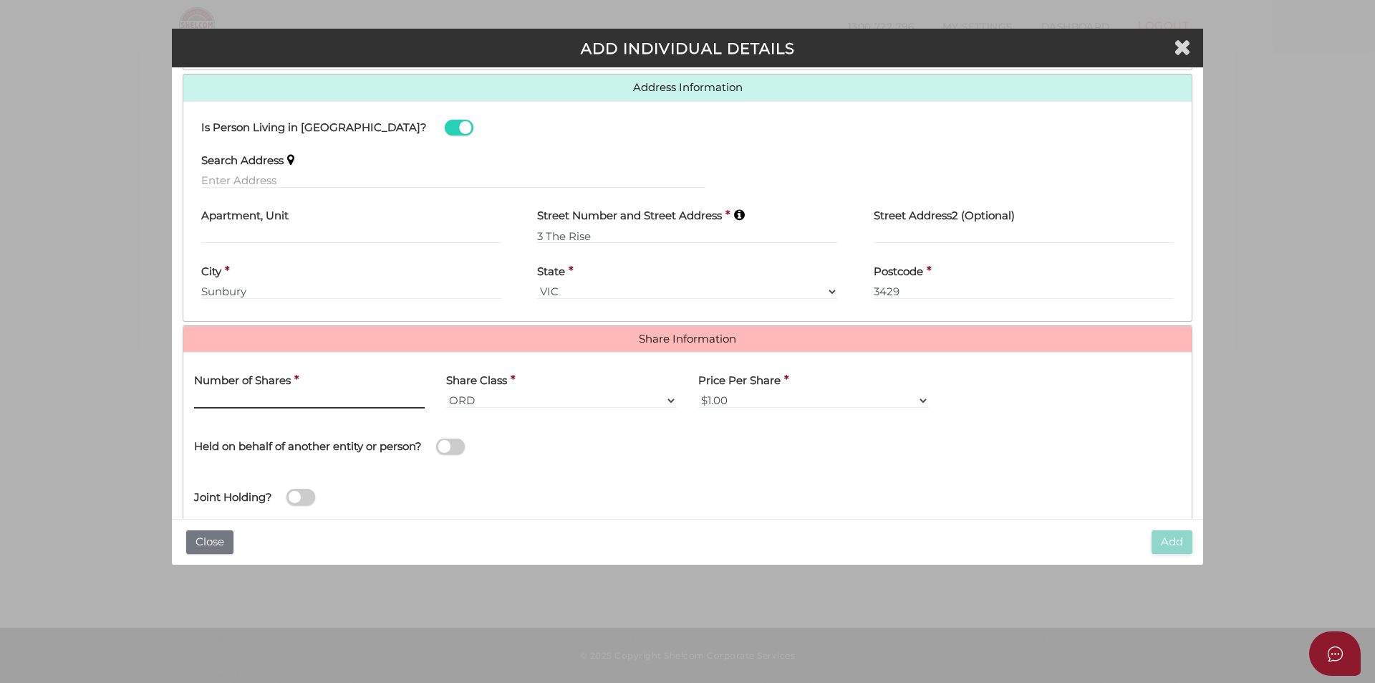
click at [324, 400] on input "text" at bounding box center [309, 401] width 231 height 16
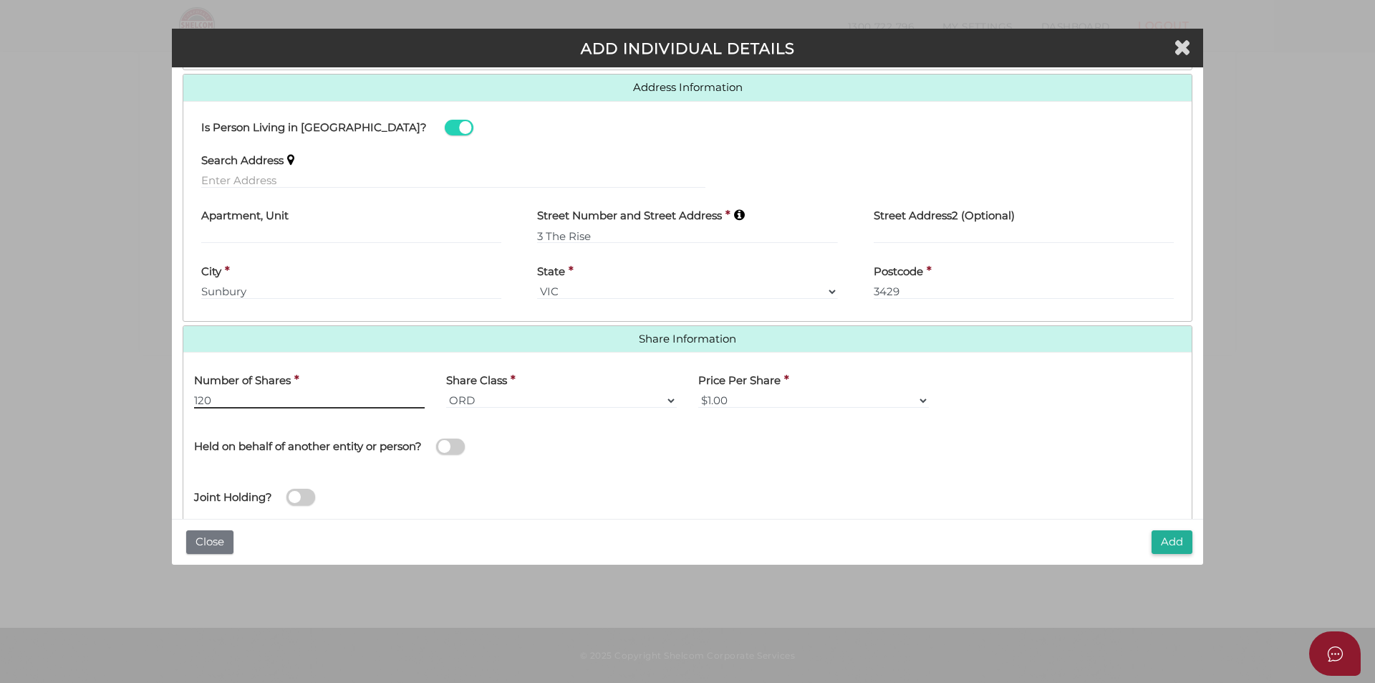
type input "120"
click at [1189, 539] on button "Add" at bounding box center [1172, 542] width 41 height 24
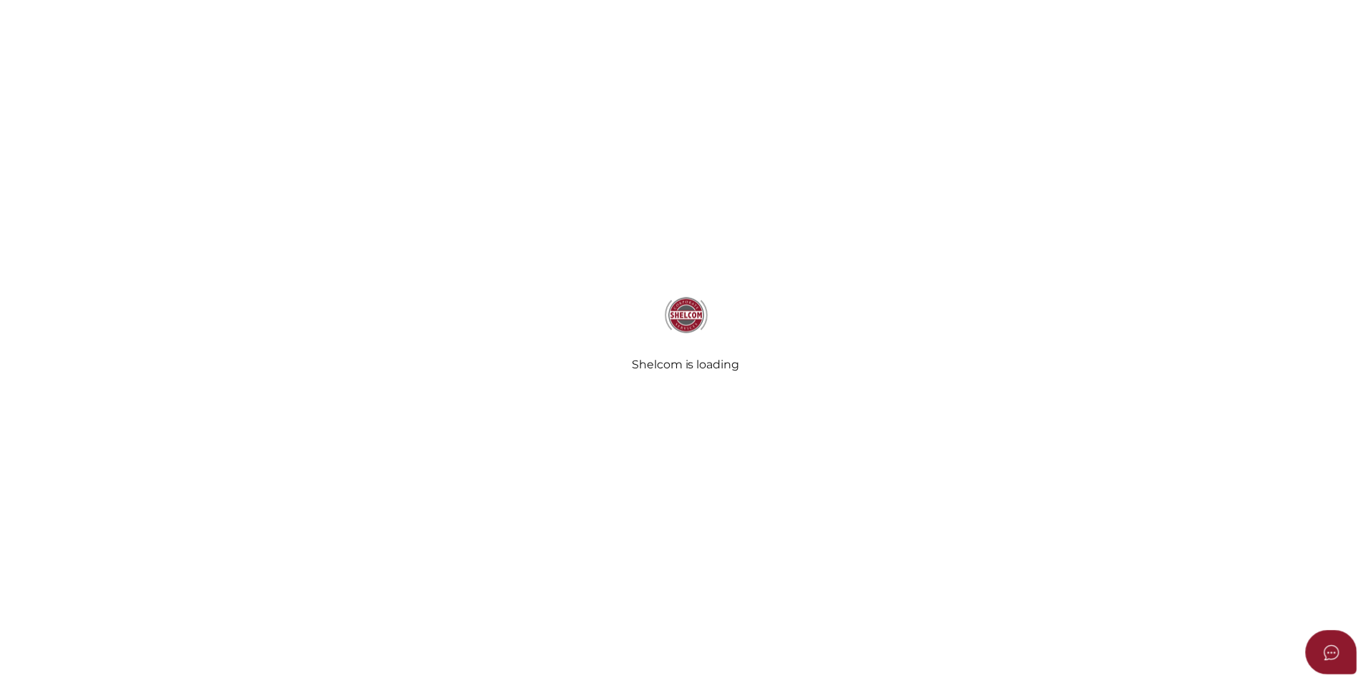
scroll to position [301, 0]
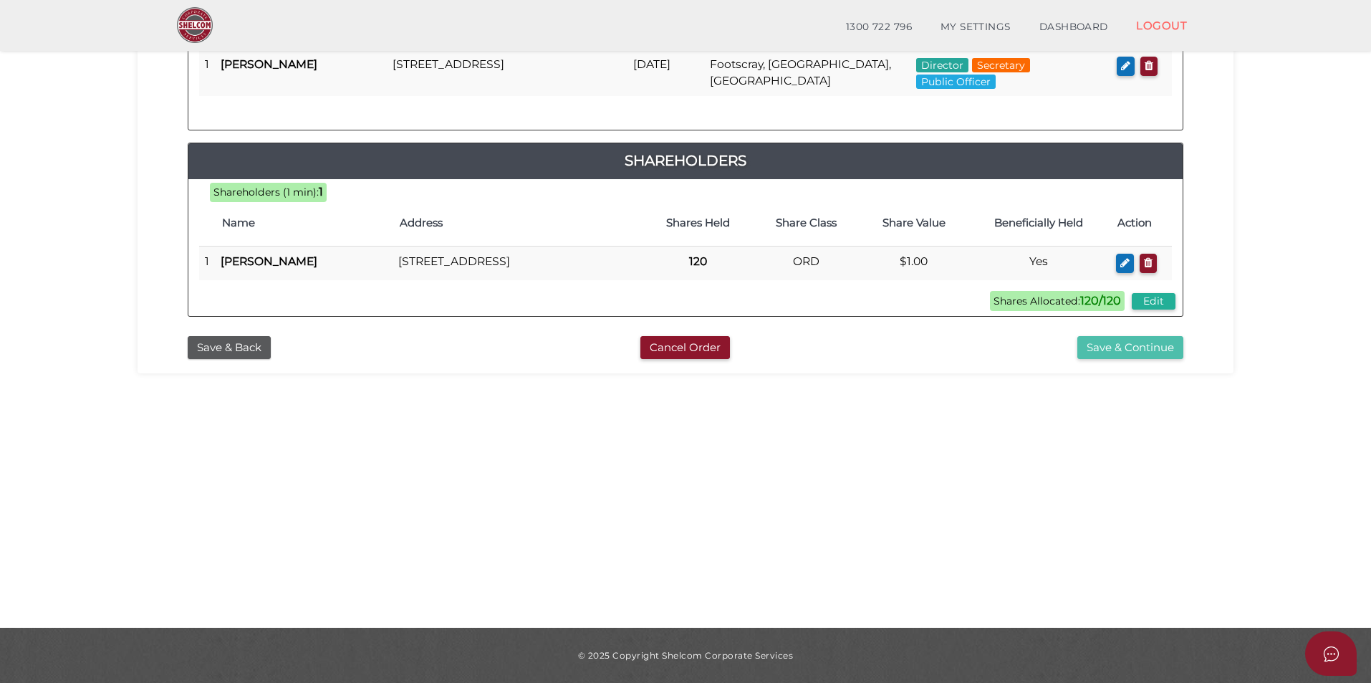
click at [1135, 336] on button "Save & Continue" at bounding box center [1130, 348] width 106 height 24
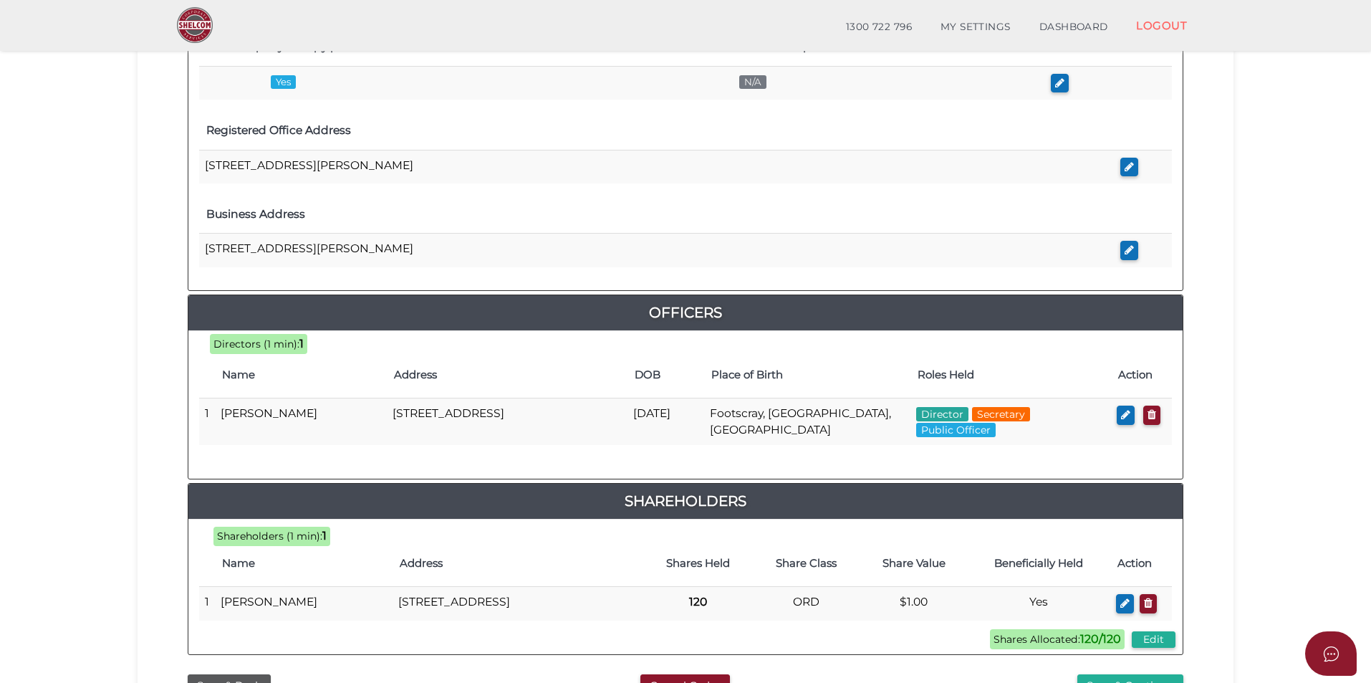
scroll to position [559, 0]
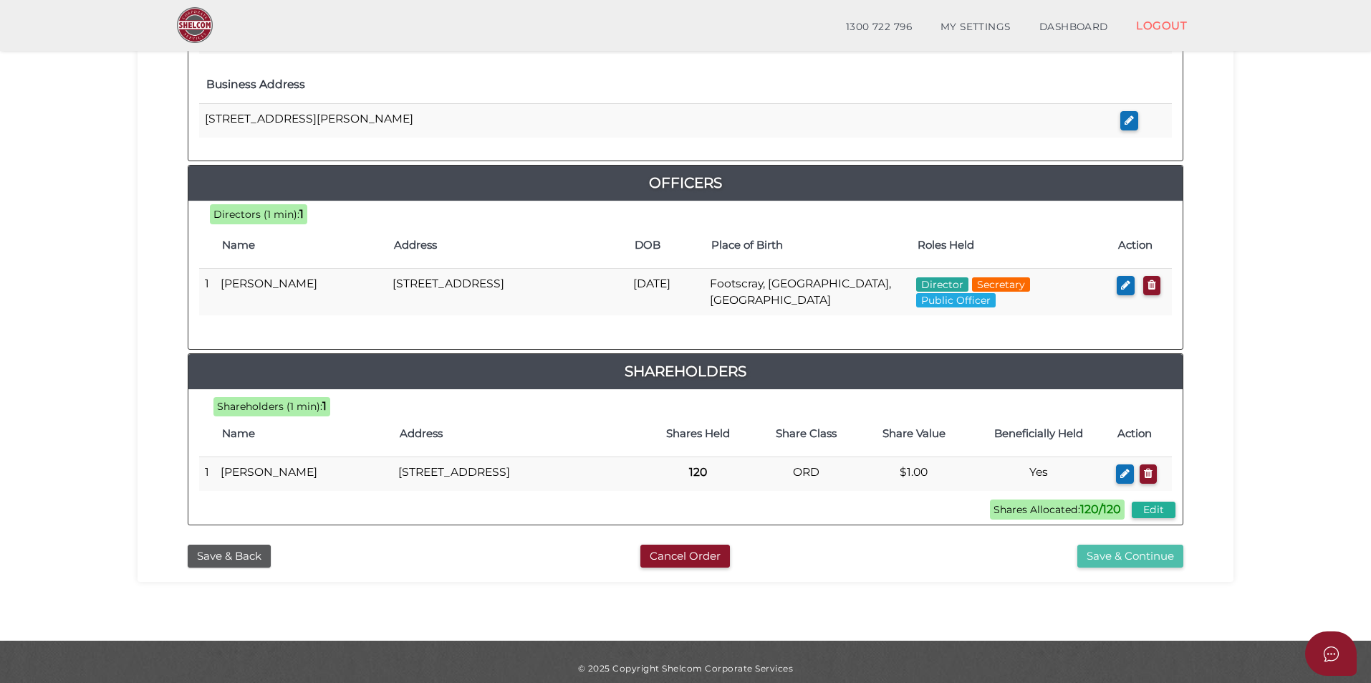
click at [1136, 544] on button "Save & Continue" at bounding box center [1130, 556] width 106 height 24
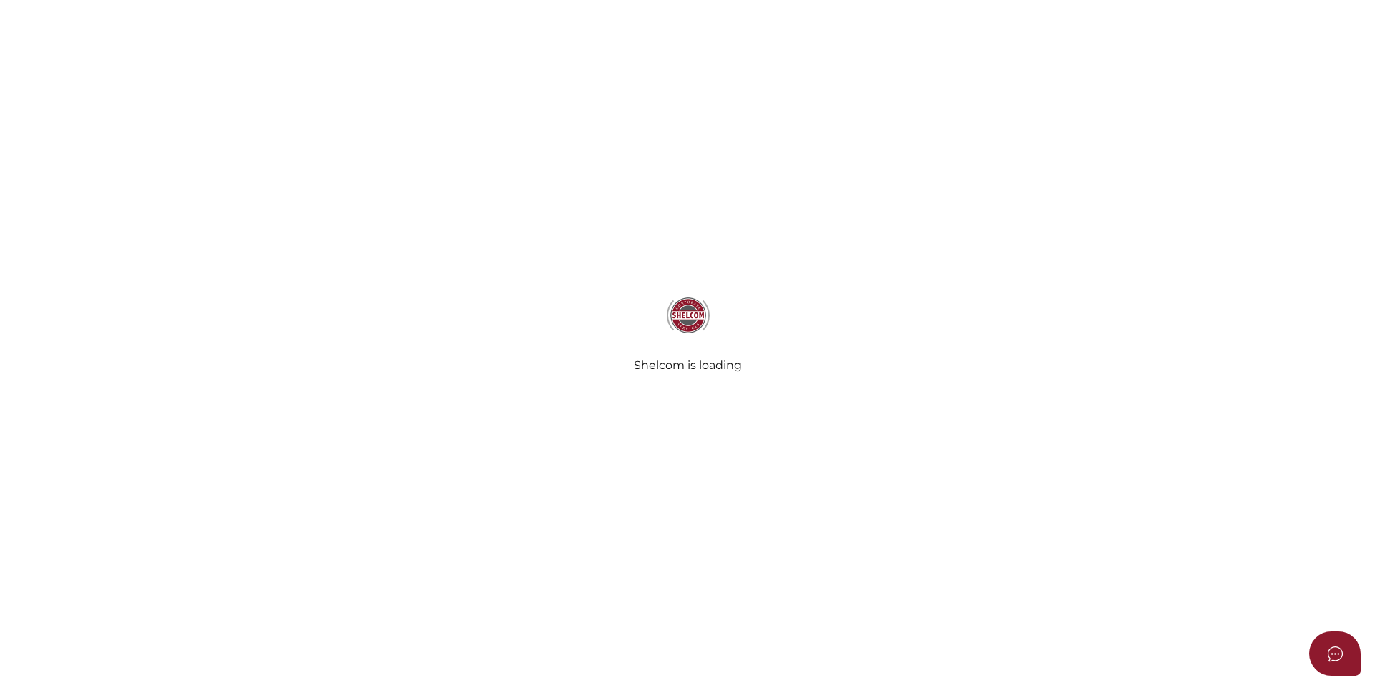
select select "Comb Binding"
select select "No"
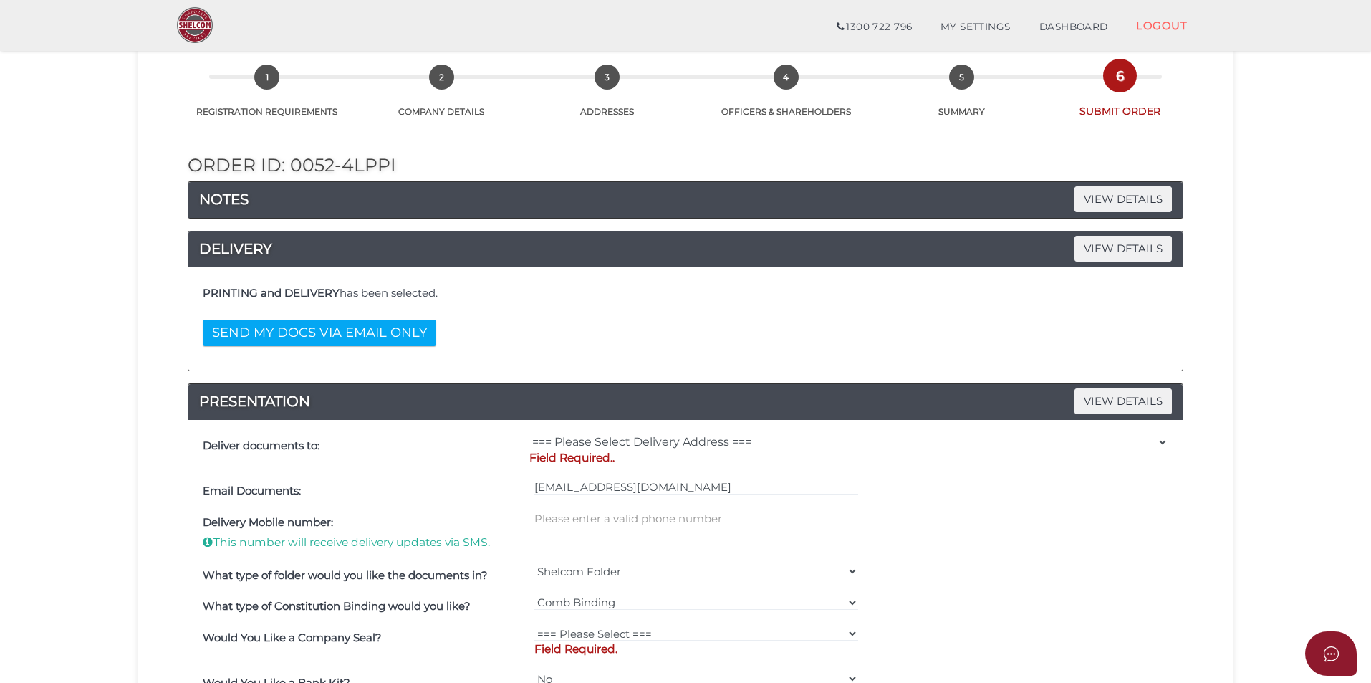
scroll to position [143, 0]
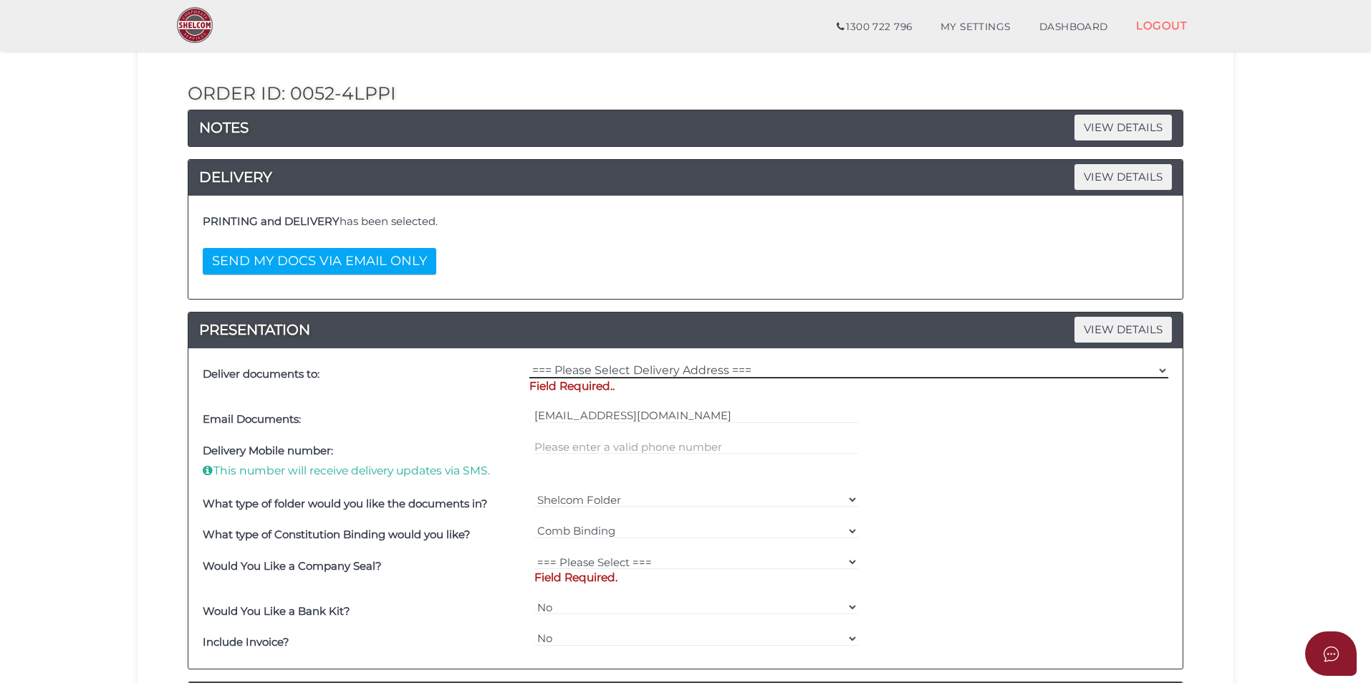
click at [654, 368] on select "=== Please Select Delivery Address === (User Address - Michael Sacco) 1/196 Buc…" at bounding box center [848, 370] width 639 height 16
select select "0"
click at [529, 362] on select "=== Please Select Delivery Address === (User Address - Michael Sacco) 1/196 Buc…" at bounding box center [848, 370] width 639 height 16
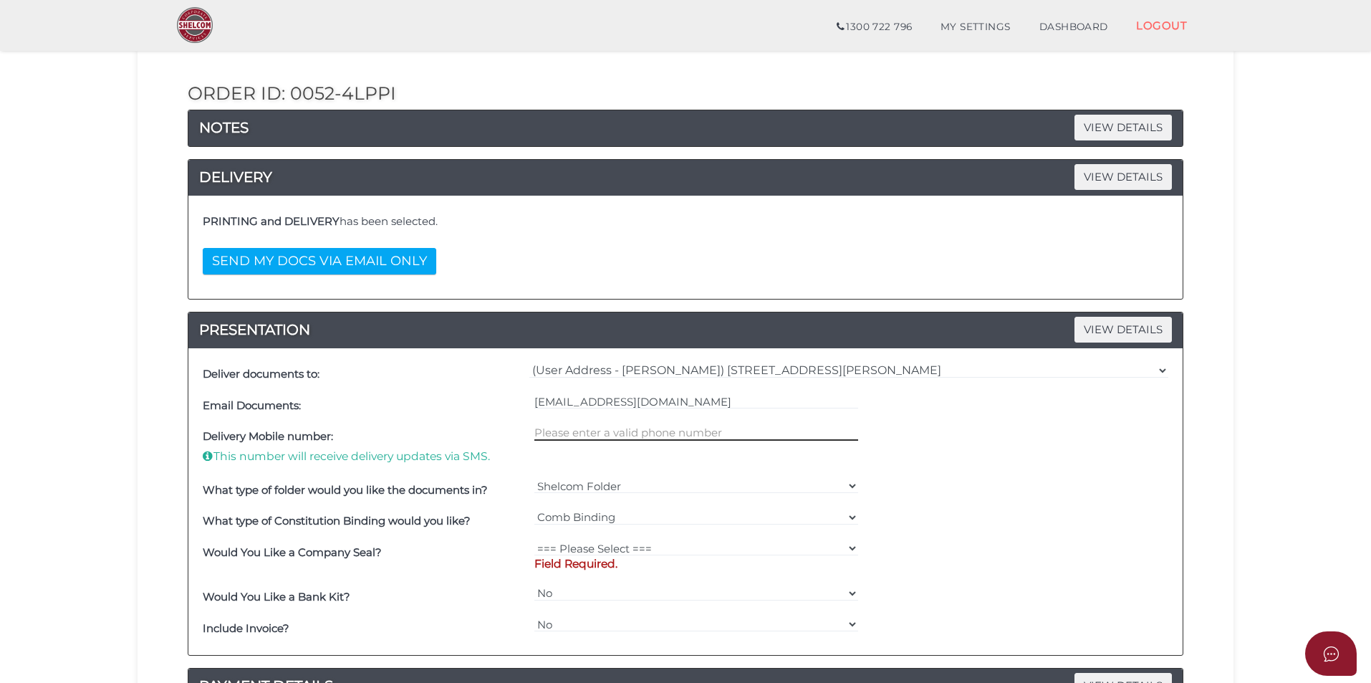
click at [640, 434] on input "text" at bounding box center [696, 433] width 325 height 16
type input "0410410942"
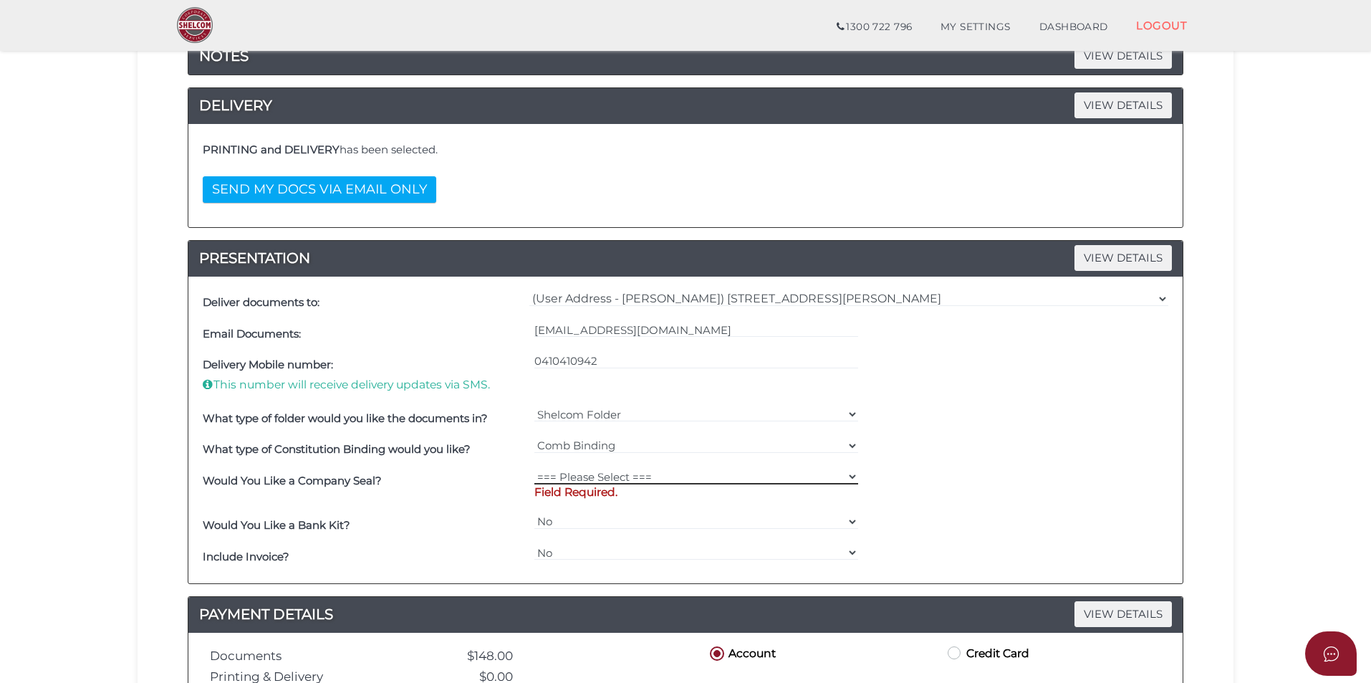
click at [626, 479] on select "=== Please Select === Fold Seal $50 No Seal" at bounding box center [696, 477] width 325 height 16
select select "0"
click at [534, 469] on select "=== Please Select === Fold Seal $50 No Seal" at bounding box center [696, 477] width 325 height 16
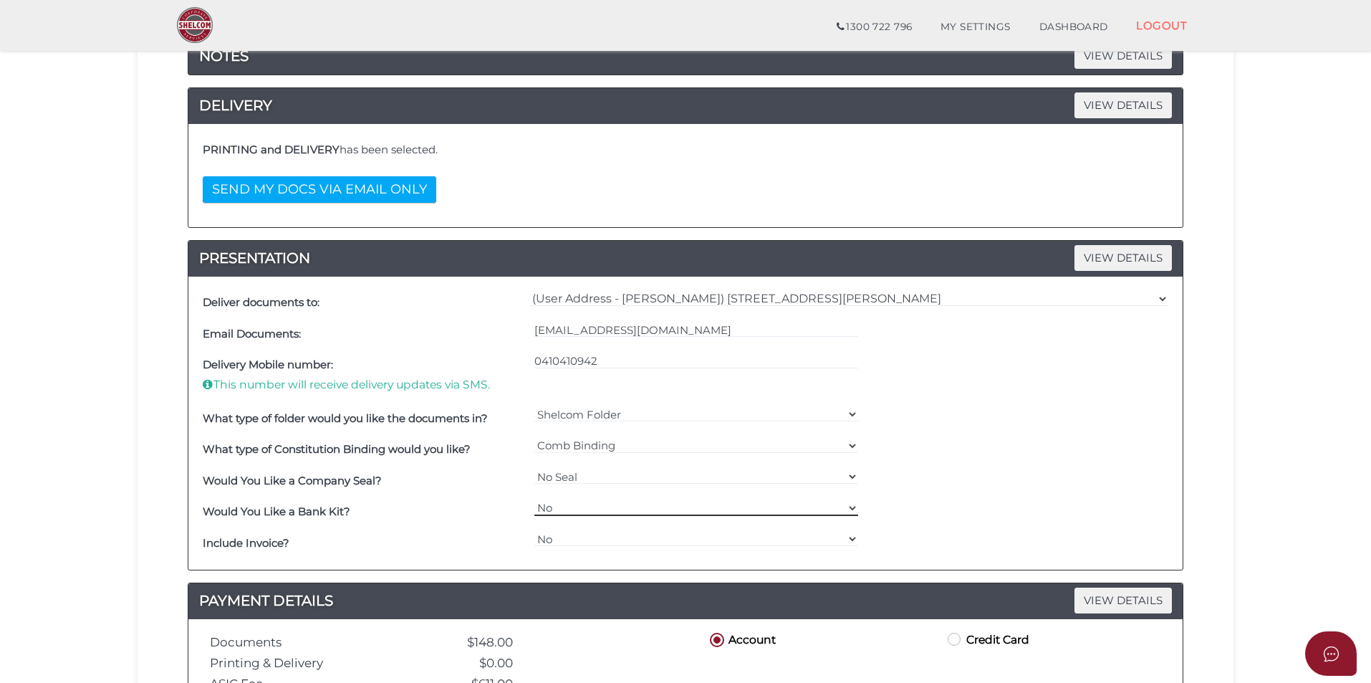
click at [579, 510] on select "Yes No" at bounding box center [696, 508] width 325 height 16
select select "Yes"
click at [534, 500] on select "Yes No" at bounding box center [696, 508] width 325 height 16
click at [574, 535] on select "Yes No" at bounding box center [696, 539] width 325 height 16
select select "Yes"
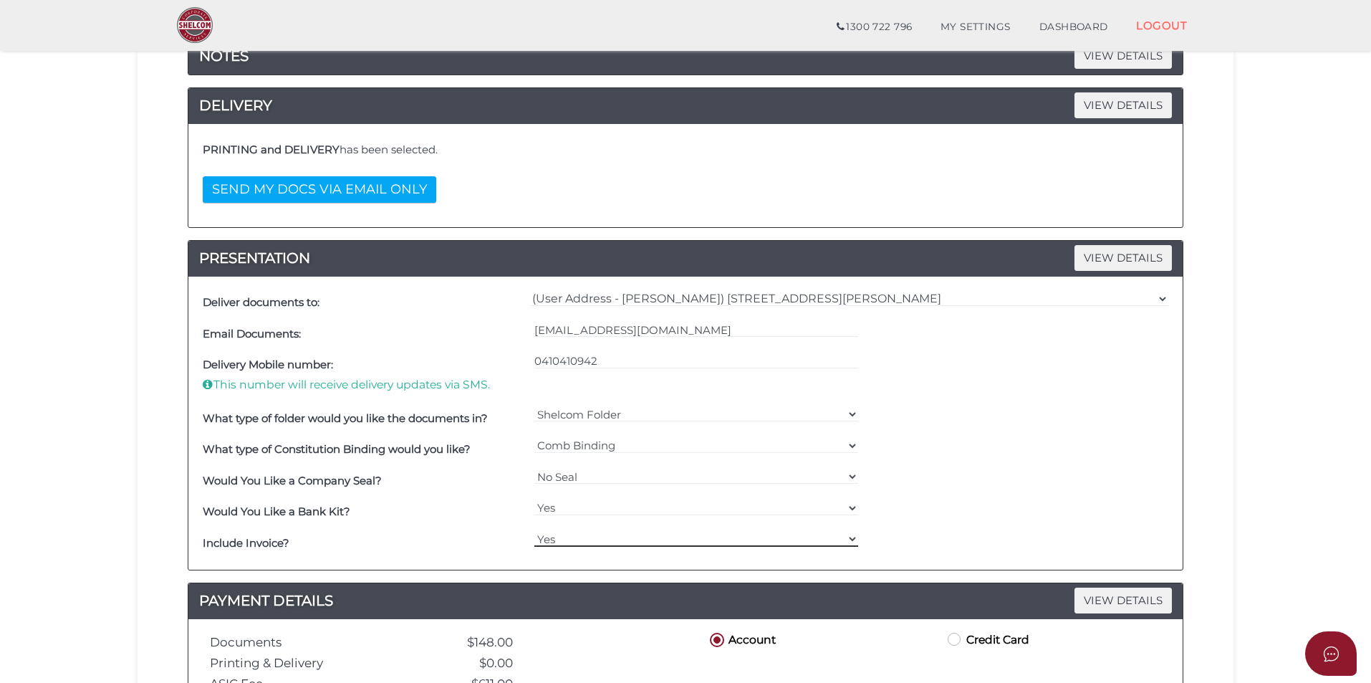
click at [534, 531] on select "Yes No" at bounding box center [696, 539] width 325 height 16
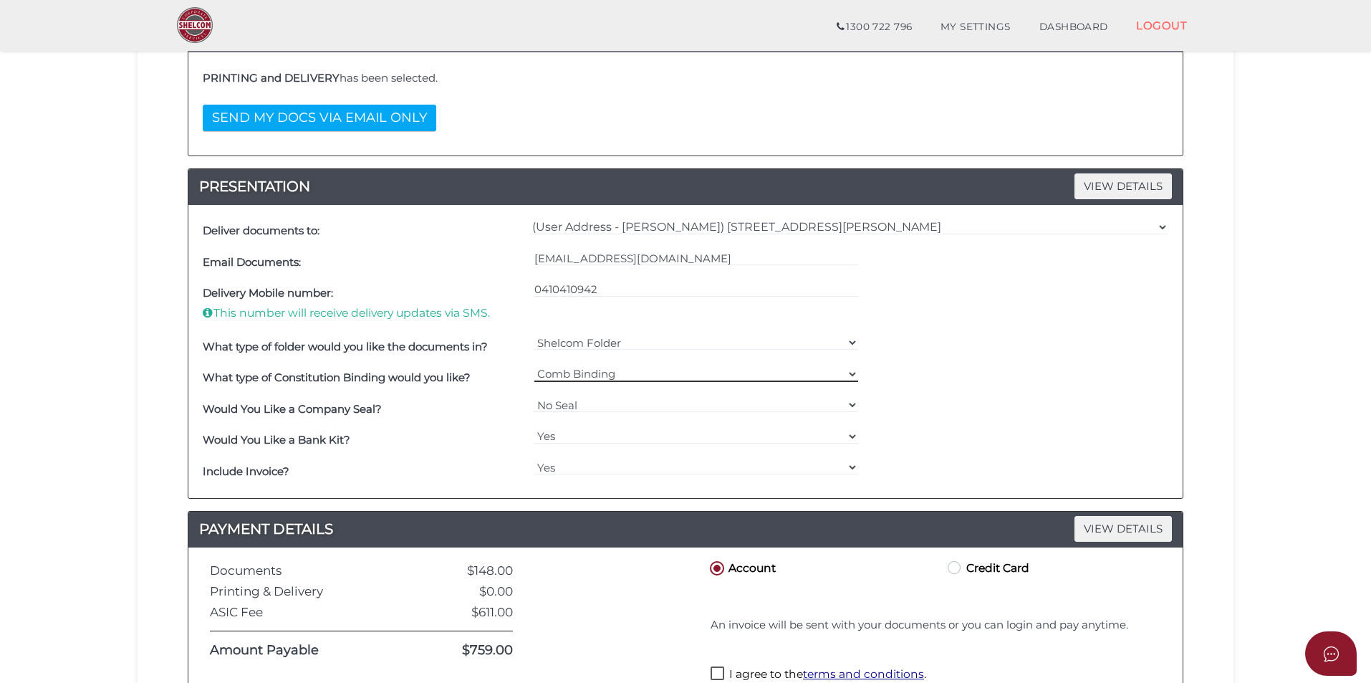
click at [852, 374] on select "=== Please Select === Comb Binding No Binding" at bounding box center [696, 374] width 325 height 16
click at [534, 366] on select "=== Please Select === Comb Binding No Binding" at bounding box center [696, 374] width 325 height 16
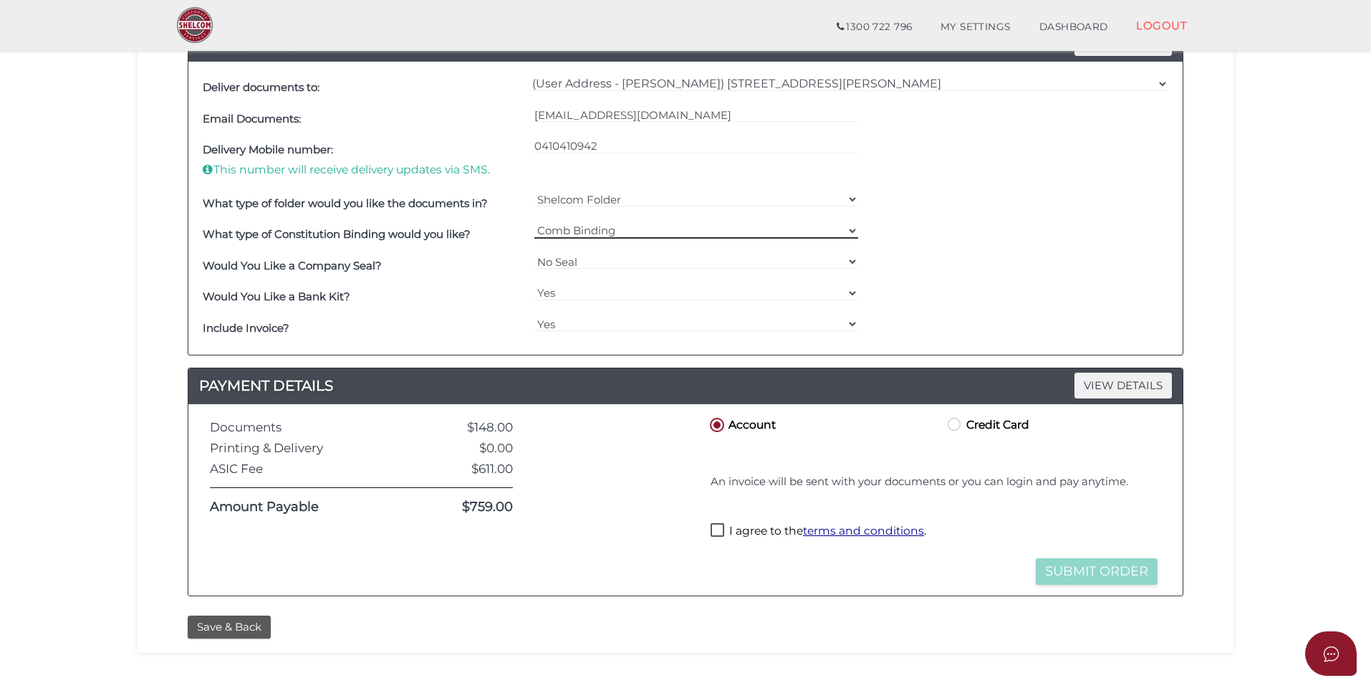
scroll to position [501, 0]
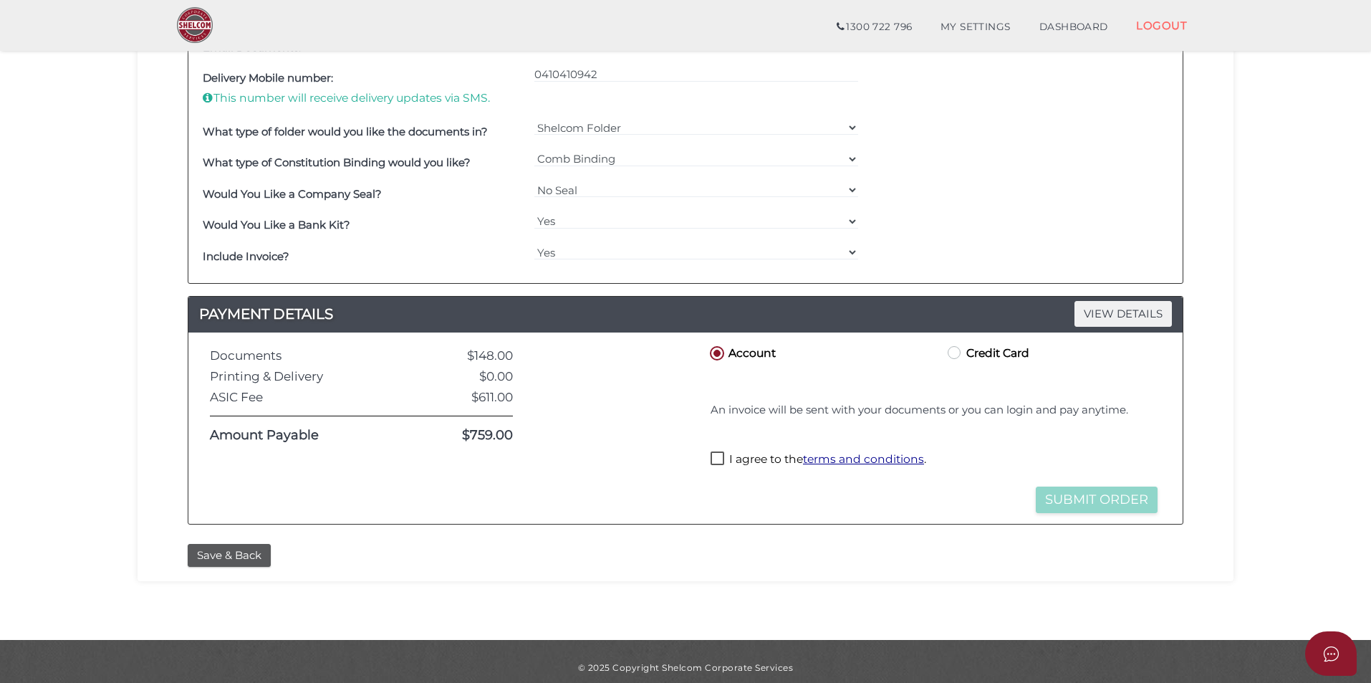
click at [716, 460] on label "I agree to the terms and conditions ." at bounding box center [819, 460] width 216 height 18
checkbox input "true"
click at [1088, 496] on button "Submit Order" at bounding box center [1097, 499] width 122 height 27
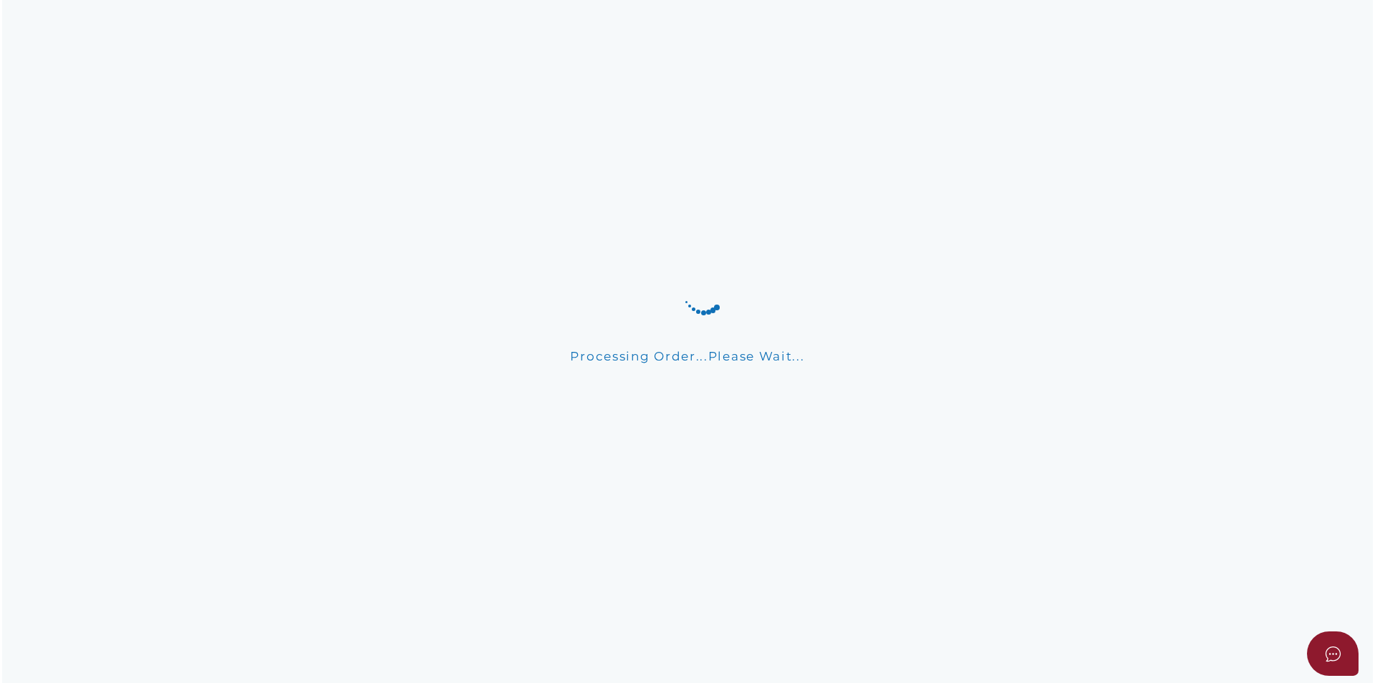
scroll to position [0, 0]
